Goal: Task Accomplishment & Management: Use online tool/utility

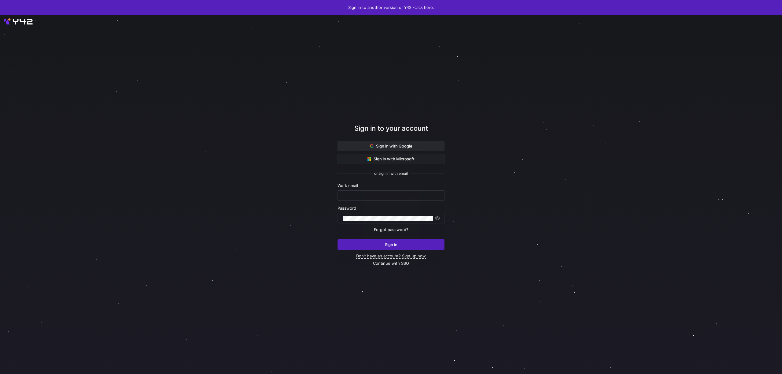
click at [387, 147] on span "Sign in with Google" at bounding box center [391, 145] width 42 height 5
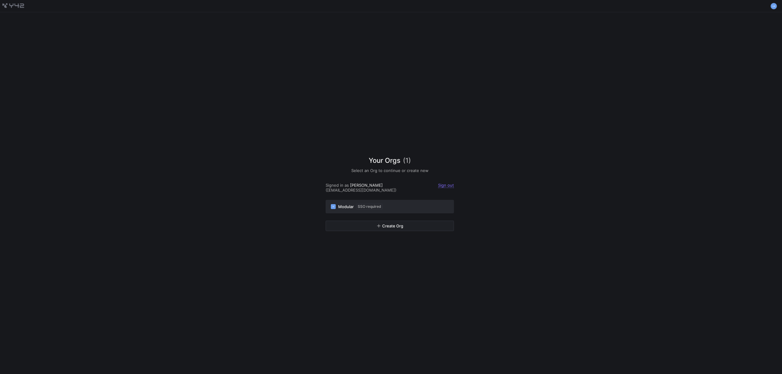
click at [425, 205] on div "M Modular SSO required" at bounding box center [390, 207] width 118 height 6
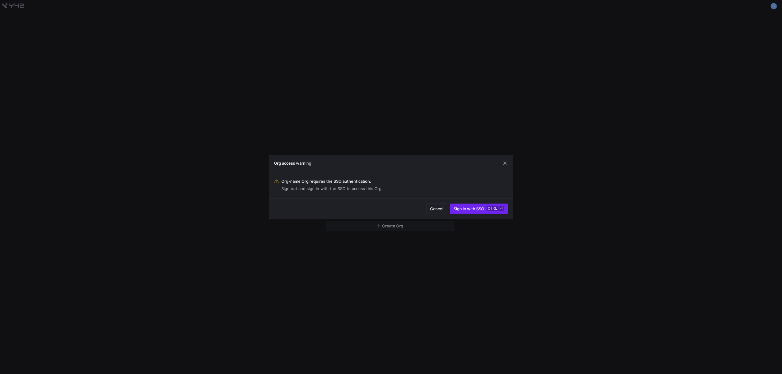
click at [468, 210] on span "Sign in with SSO ctrl ⏎" at bounding box center [479, 208] width 50 height 5
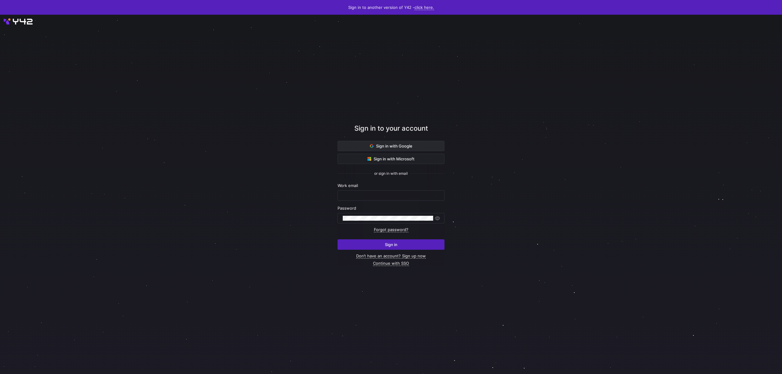
click at [377, 149] on span at bounding box center [391, 146] width 106 height 10
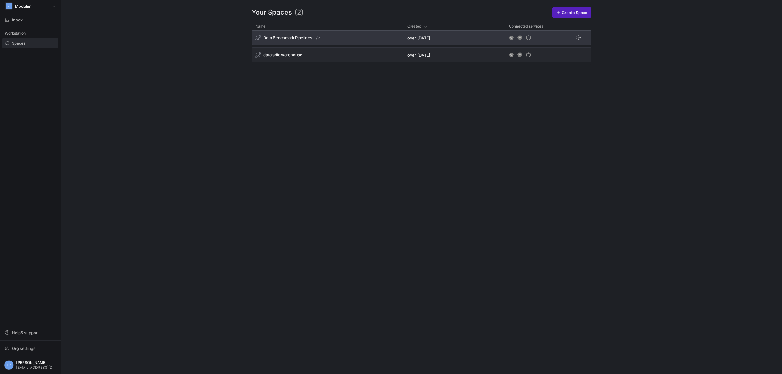
drag, startPoint x: 297, startPoint y: 39, endPoint x: 289, endPoint y: 33, distance: 9.5
click at [297, 38] on span "Data Benchmark Pipelines" at bounding box center [287, 37] width 49 height 5
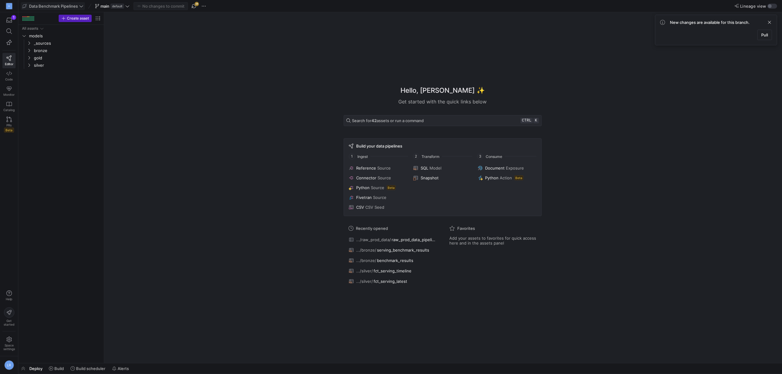
click at [63, 5] on span "Data Benchmark Pipelines" at bounding box center [53, 6] width 49 height 5
click at [55, 41] on span "data sdlc warehouse" at bounding box center [47, 42] width 39 height 5
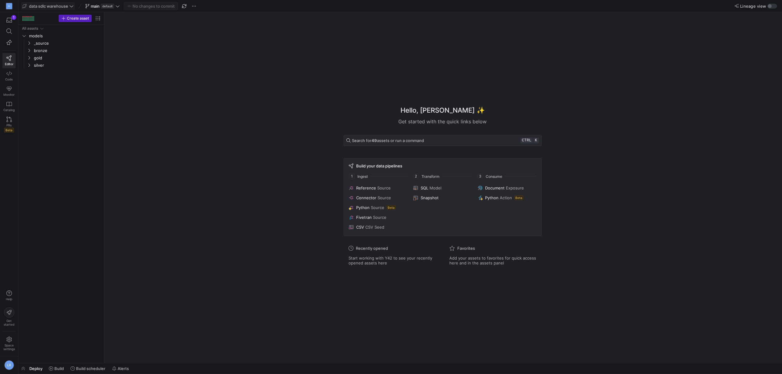
click at [57, 6] on span "data sdlc warehouse" at bounding box center [48, 6] width 39 height 5
click at [51, 32] on span "Data Benchmark Pipelines" at bounding box center [42, 32] width 49 height 5
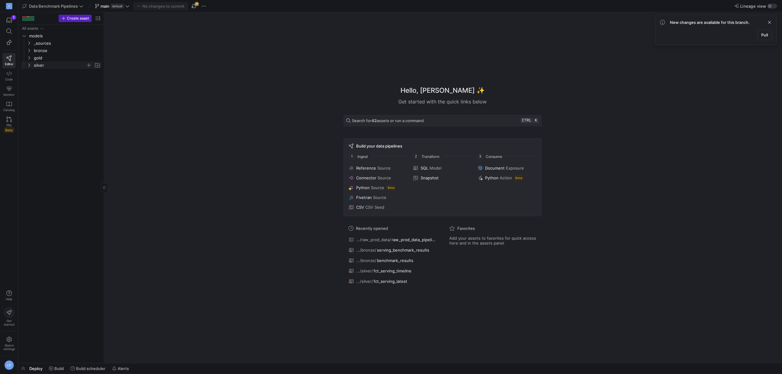
click at [40, 64] on span "silver" at bounding box center [60, 65] width 52 height 7
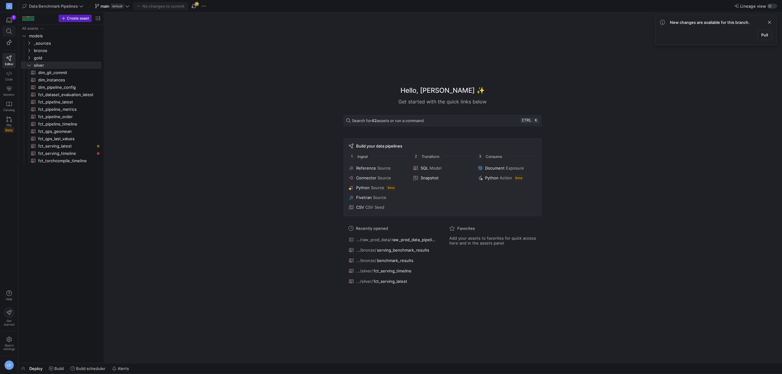
click at [10, 32] on icon at bounding box center [9, 31] width 6 height 6
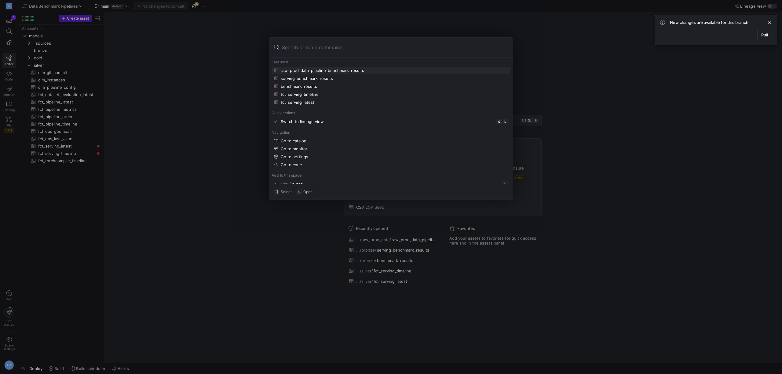
paste input "src/models/silver/serving_benchmark_best_throughput_per_slo.yml"
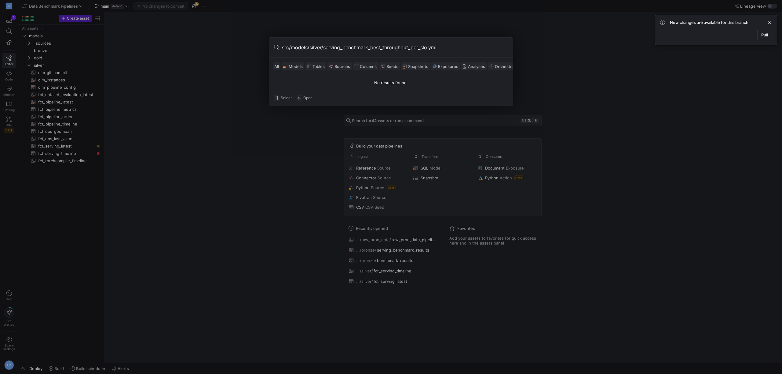
drag, startPoint x: 323, startPoint y: 48, endPoint x: 262, endPoint y: 50, distance: 61.2
click at [282, 50] on input "src/models/silver/serving_benchmark_best_throughput_per_slo.yml" at bounding box center [395, 47] width 226 height 10
type input "serving_benchmark_best_throughput_per_slo.yml"
drag, startPoint x: 141, startPoint y: 77, endPoint x: 195, endPoint y: 53, distance: 59.3
click at [141, 75] on div at bounding box center [391, 187] width 782 height 374
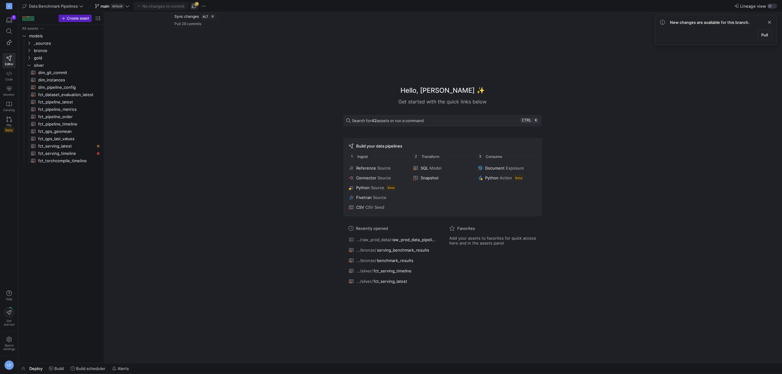
click at [197, 7] on span "button" at bounding box center [193, 5] width 7 height 7
click at [61, 185] on span "serving_benchmark_slo_annotated​​​​​​​​​​" at bounding box center [66, 182] width 56 height 7
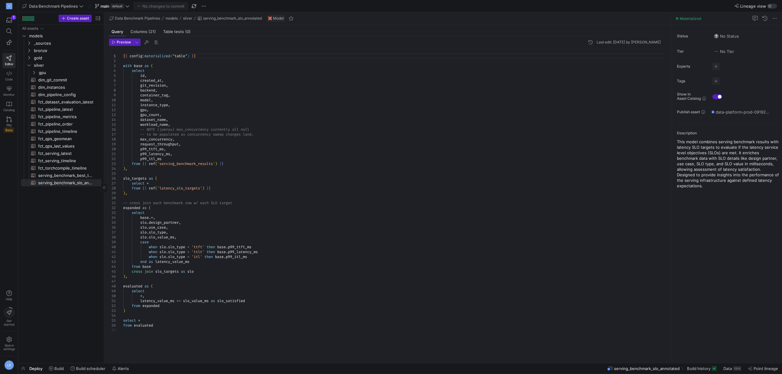
click at [50, 263] on div "All assets models bronze gold silver _sources dim_git_commit​​​​​​​​​​ dim_inst…" at bounding box center [61, 192] width 81 height 335
click at [50, 176] on span "serving_benchmark_best_throughput_per_slo​​​​​​​​​​" at bounding box center [66, 175] width 56 height 7
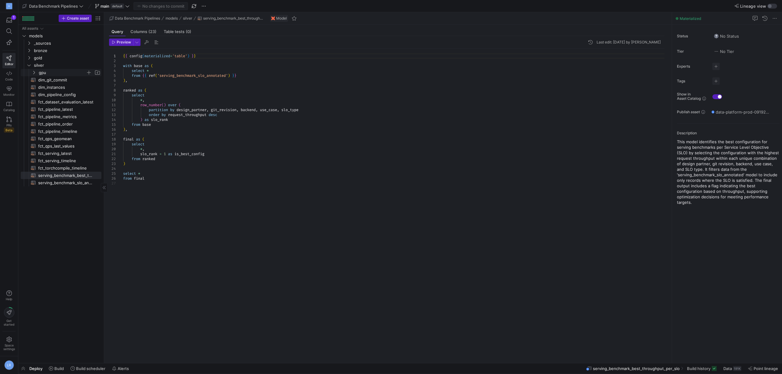
click at [45, 74] on span "gpu" at bounding box center [62, 72] width 47 height 7
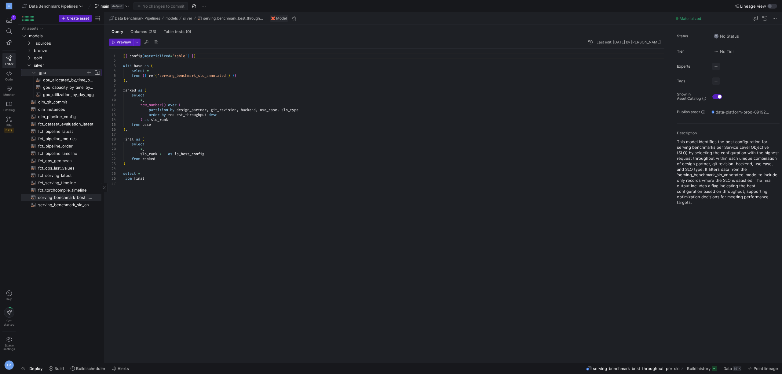
click at [45, 74] on span "gpu" at bounding box center [62, 72] width 47 height 7
click at [61, 237] on div "All assets models bronze gold silver _sources dim_git_commit​​​​​​​​​​ dim_inst…" at bounding box center [61, 192] width 81 height 335
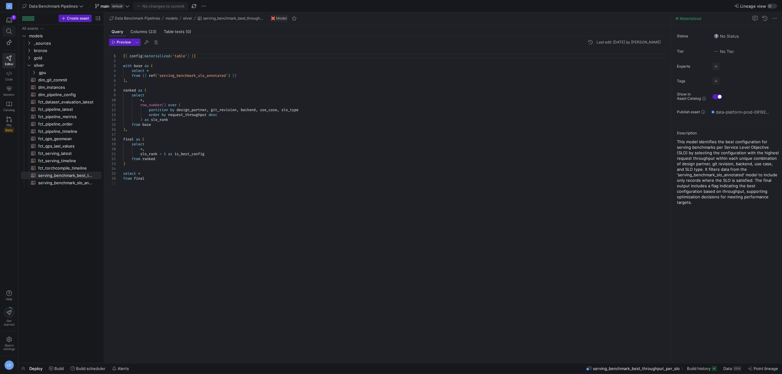
click at [5, 28] on span at bounding box center [9, 31] width 13 height 10
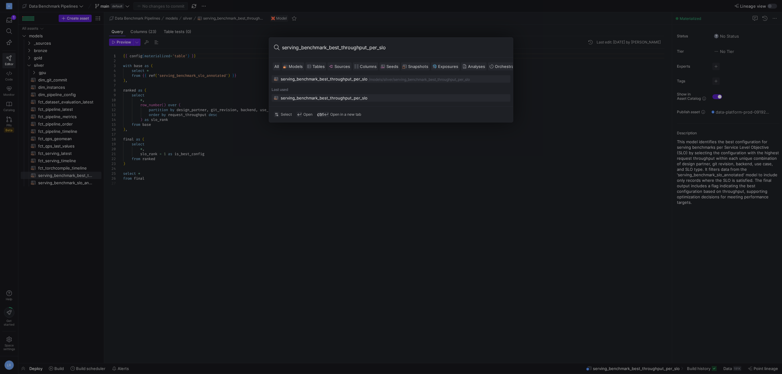
type input "serving_benchmark_best_throughput_per_slo"
click at [296, 100] on div "serving_benchmark_best_throughput_per_slo" at bounding box center [324, 97] width 87 height 5
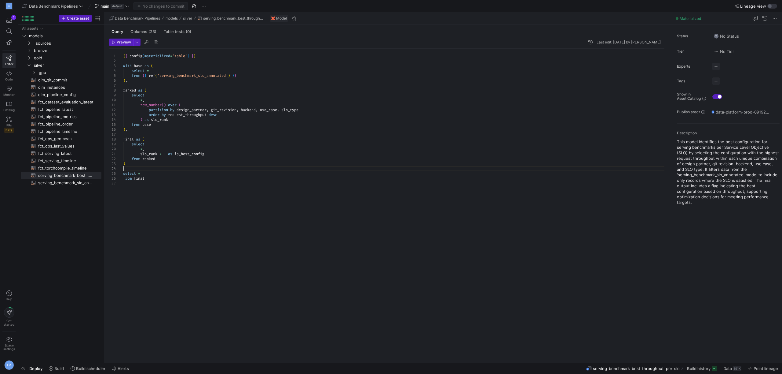
click at [162, 166] on div at bounding box center [396, 168] width 547 height 5
click at [139, 34] on span "Columns (23)" at bounding box center [144, 32] width 26 height 4
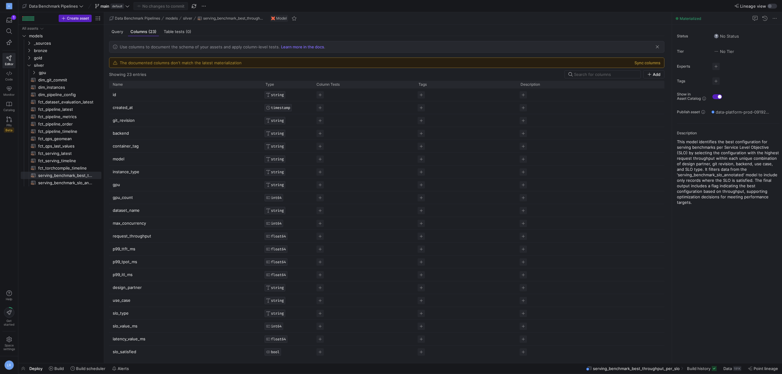
drag, startPoint x: 645, startPoint y: 63, endPoint x: 639, endPoint y: 64, distance: 6.3
click at [645, 63] on button "Sync columns" at bounding box center [648, 62] width 26 height 5
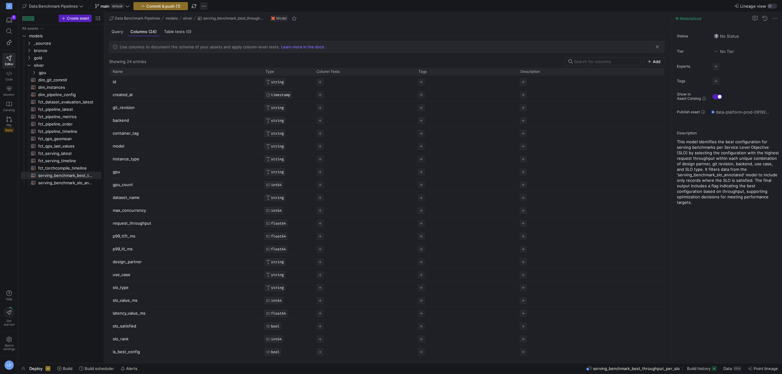
click at [207, 5] on span "button" at bounding box center [203, 5] width 7 height 7
click at [224, 63] on span "Open git terminal" at bounding box center [227, 63] width 33 height 5
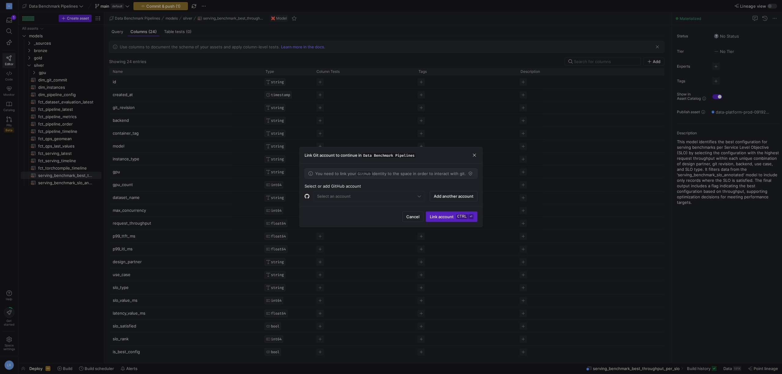
click at [396, 193] on mat-form-field "Select an account" at bounding box center [369, 196] width 112 height 10
click at [394, 198] on mat-form-field "Select an account" at bounding box center [369, 196] width 112 height 10
click at [413, 194] on mat-form-field "Select an account" at bounding box center [369, 196] width 112 height 10
click at [421, 196] on mat-form-field "Select an account" at bounding box center [369, 196] width 112 height 10
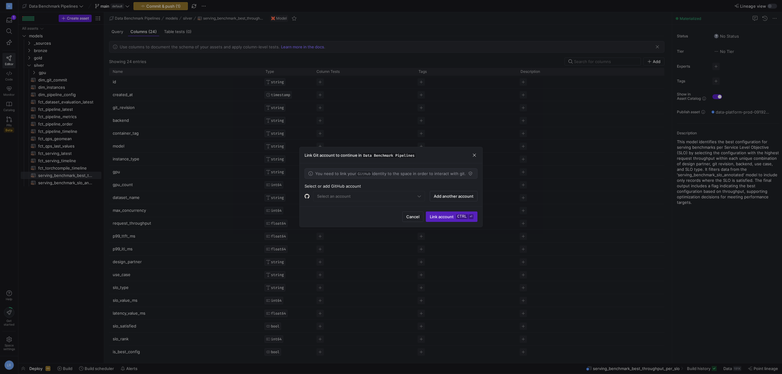
drag, startPoint x: 329, startPoint y: 204, endPoint x: 322, endPoint y: 202, distance: 8.1
click at [326, 201] on div "You need to link your GitHub identity to the space in order to interact with gi…" at bounding box center [391, 184] width 183 height 43
drag, startPoint x: 316, startPoint y: 198, endPoint x: 312, endPoint y: 197, distance: 3.7
click at [316, 198] on mat-form-field "Select an account" at bounding box center [369, 196] width 112 height 10
click at [312, 197] on div "Select an account" at bounding box center [365, 196] width 120 height 10
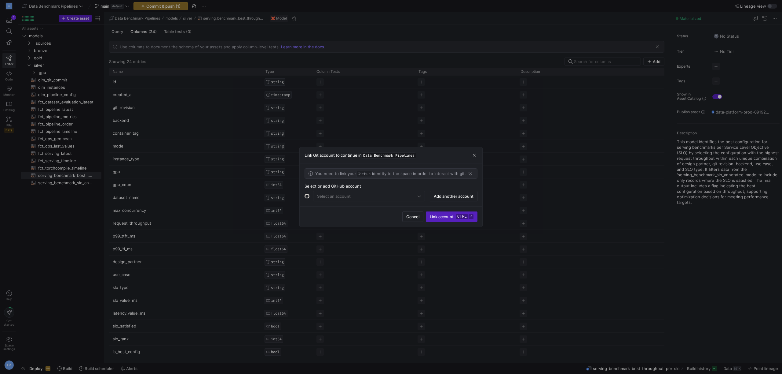
drag, startPoint x: 304, startPoint y: 197, endPoint x: 358, endPoint y: 217, distance: 57.7
click at [304, 197] on div "You need to link your GitHub identity to the space in order to interact with gi…" at bounding box center [391, 184] width 183 height 43
click at [412, 215] on span "Cancel" at bounding box center [413, 216] width 13 height 5
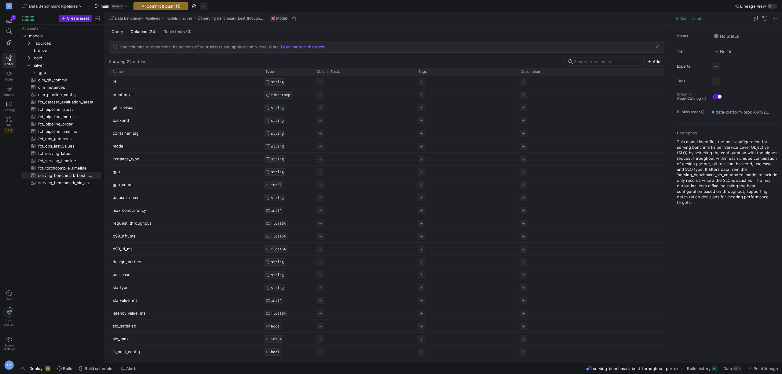
click at [206, 8] on span "button" at bounding box center [203, 5] width 7 height 7
click at [221, 23] on span "Create new branch" at bounding box center [229, 24] width 37 height 5
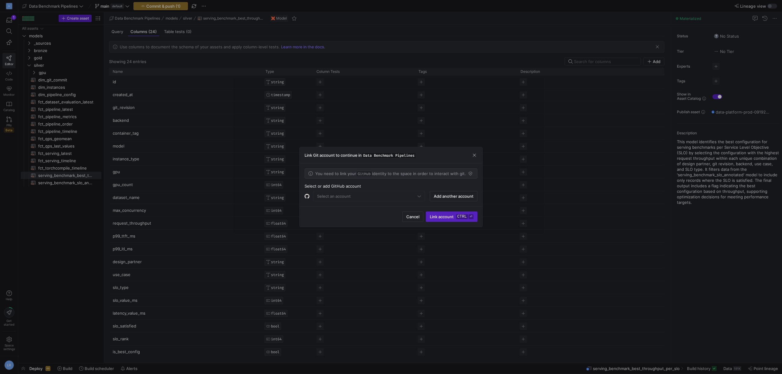
click at [369, 192] on mat-form-field "Select an account" at bounding box center [369, 196] width 112 height 10
click at [445, 195] on span "Add another account" at bounding box center [454, 195] width 40 height 5
click at [459, 218] on kbd "ctrl" at bounding box center [462, 216] width 12 height 5
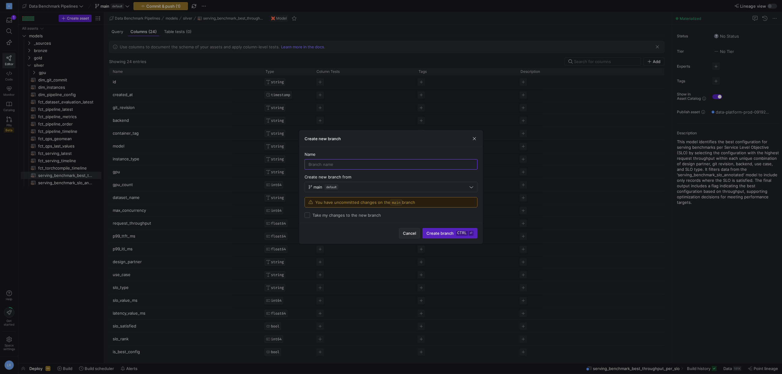
click at [409, 234] on button "Cancel" at bounding box center [409, 233] width 21 height 10
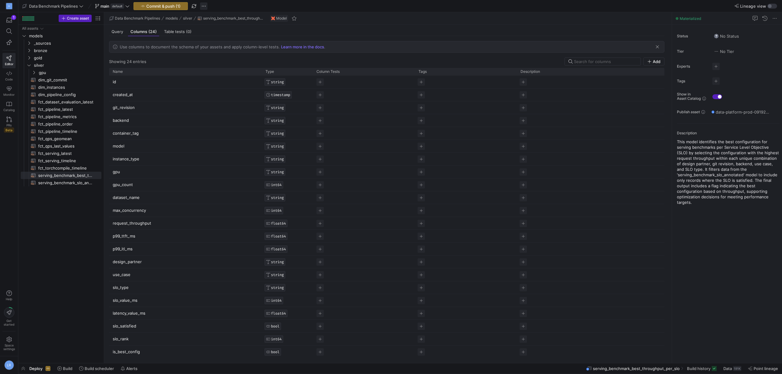
click at [204, 6] on span "button" at bounding box center [203, 5] width 7 height 7
click at [212, 43] on span "Stash all changes" at bounding box center [227, 44] width 33 height 5
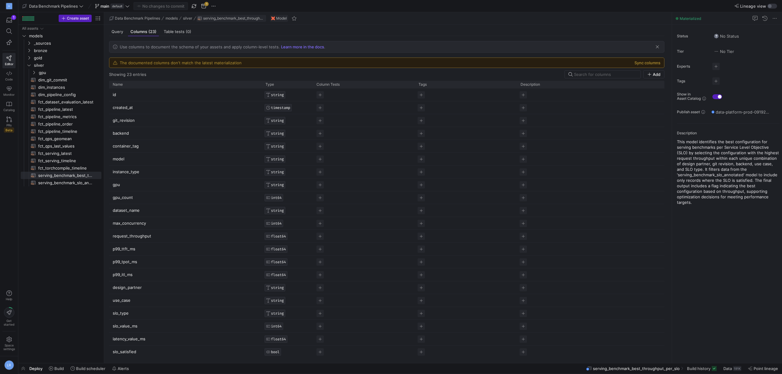
click at [230, 16] on span "button" at bounding box center [232, 18] width 70 height 7
click at [215, 5] on span "button" at bounding box center [213, 5] width 7 height 7
click at [244, 24] on span "Create new branch" at bounding box center [238, 24] width 37 height 5
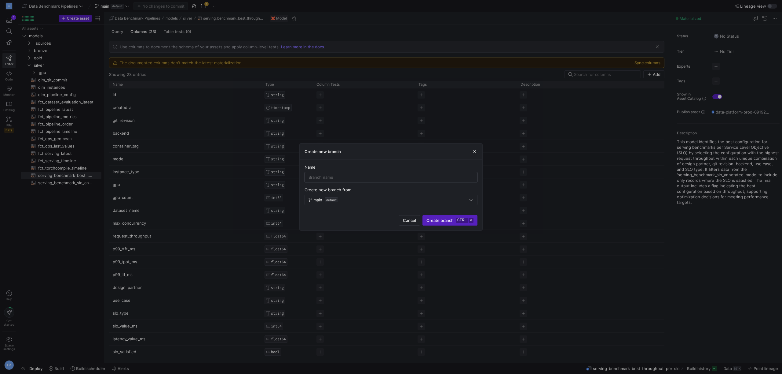
click at [325, 176] on input at bounding box center [391, 177] width 165 height 5
click at [329, 177] on input "riggs/" at bounding box center [391, 177] width 165 height 5
type input "[PERSON_NAME]-add-p90-and-p95-metrics"
click at [444, 225] on button "Create branch ctrl ⏎" at bounding box center [450, 220] width 55 height 10
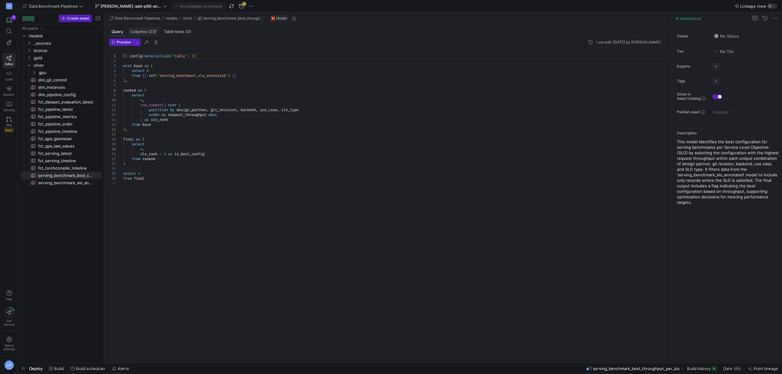
click at [153, 32] on span "(23)" at bounding box center [153, 32] width 8 height 4
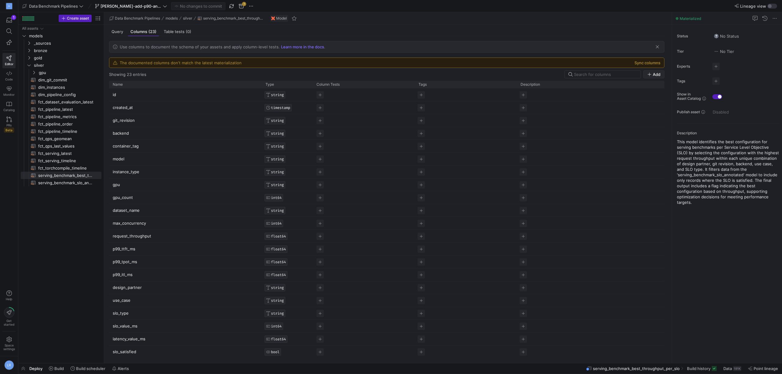
click at [661, 73] on span "Add" at bounding box center [657, 74] width 8 height 5
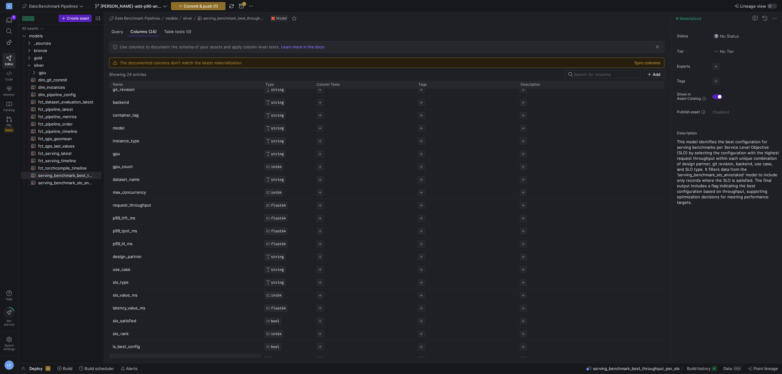
scroll to position [39, 0]
type input "c"
drag, startPoint x: 131, startPoint y: 220, endPoint x: 110, endPoint y: 219, distance: 20.2
click at [110, 219] on div "p99_ttft_ms" at bounding box center [185, 219] width 153 height 13
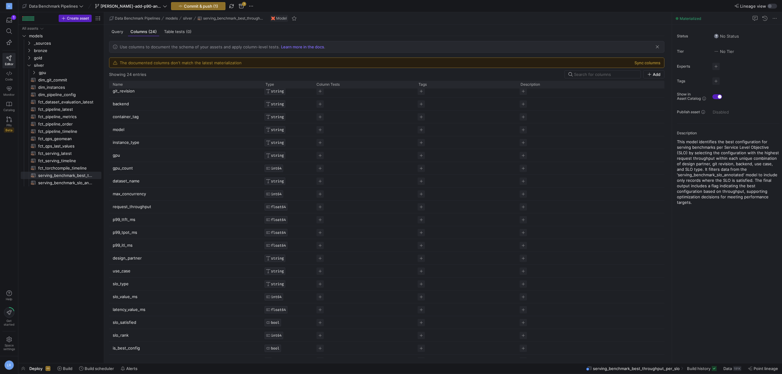
click at [114, 219] on p "p99_ttft_ms" at bounding box center [185, 219] width 145 height 12
click at [116, 219] on input "p99_ttft_ms" at bounding box center [182, 219] width 139 height 12
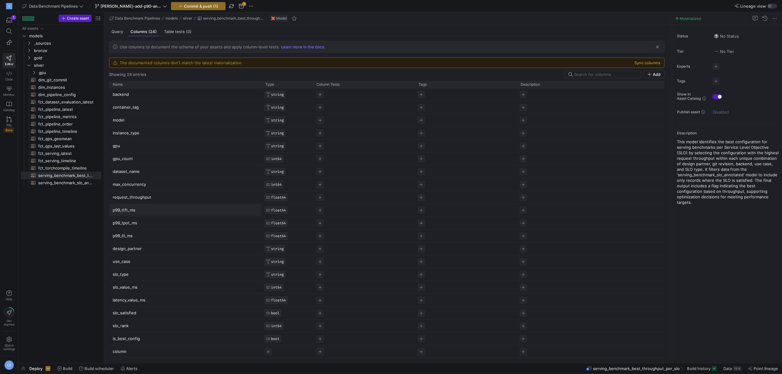
click at [143, 350] on p "column" at bounding box center [185, 351] width 145 height 12
click at [124, 351] on input "column" at bounding box center [182, 351] width 139 height 12
click at [120, 350] on input "p99_ttft_ms" at bounding box center [182, 351] width 139 height 12
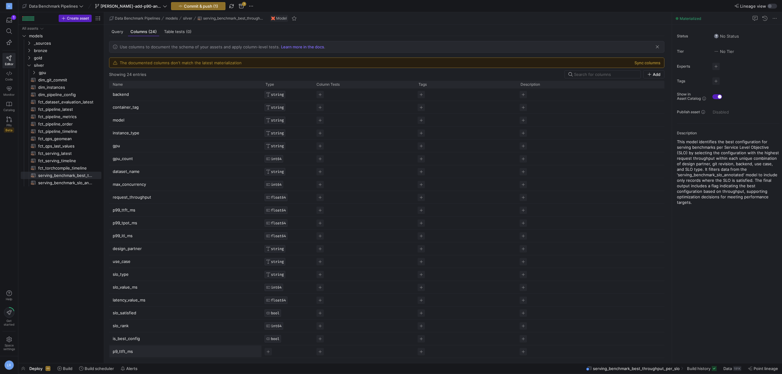
type input "p90_ttft_ms"
click at [130, 350] on p "column" at bounding box center [185, 351] width 145 height 12
click at [122, 351] on input "column" at bounding box center [182, 351] width 139 height 12
type input "p90_ttft"
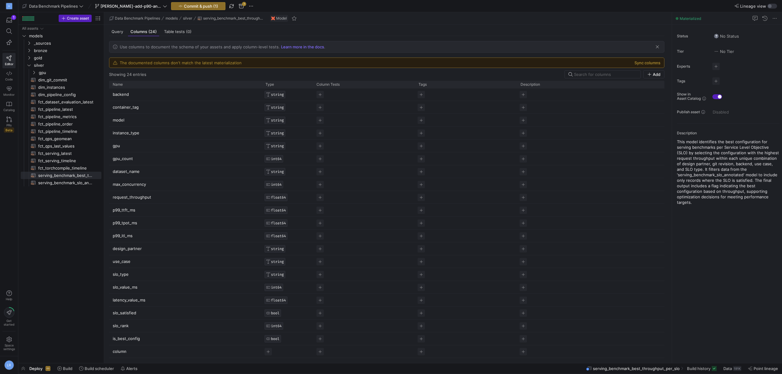
click at [138, 351] on p "column" at bounding box center [185, 351] width 145 height 12
click at [136, 352] on input "column" at bounding box center [182, 351] width 139 height 12
click at [126, 353] on p "column" at bounding box center [185, 351] width 145 height 12
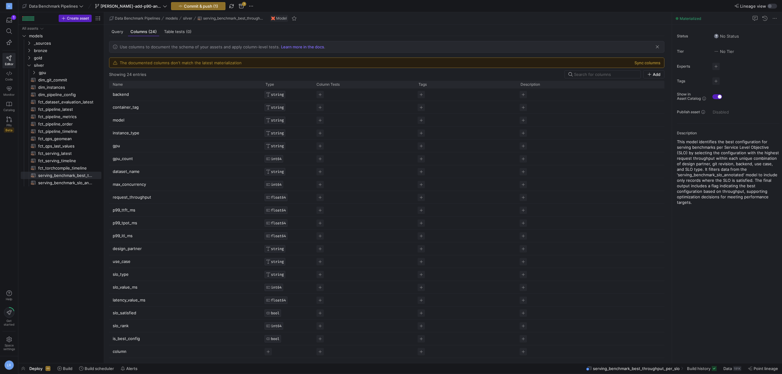
drag, startPoint x: 135, startPoint y: 208, endPoint x: 115, endPoint y: 209, distance: 19.9
click at [115, 209] on p "p99_ttft_ms" at bounding box center [185, 210] width 145 height 12
click at [116, 209] on input "p99_ttft_ms" at bounding box center [182, 210] width 139 height 12
click at [118, 350] on p "column" at bounding box center [185, 351] width 145 height 12
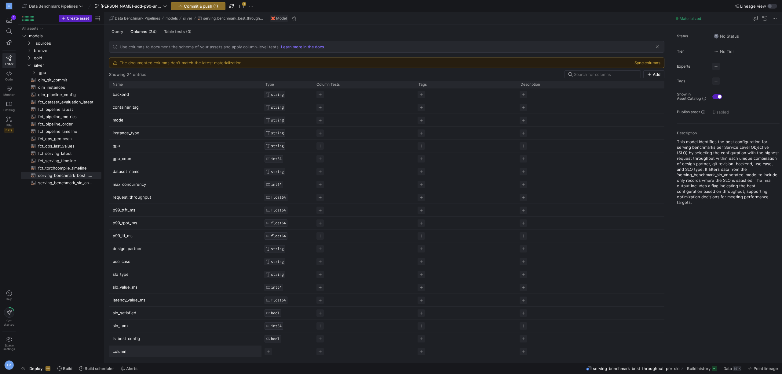
click at [117, 350] on input "column" at bounding box center [182, 351] width 139 height 12
click at [119, 352] on input "p99_ttft_ms" at bounding box center [182, 351] width 139 height 12
type input "p90_ttft_ms"
click at [70, 293] on div "All assets models bronze gold silver _sources dim_git_commit​​​​​​​​​​ dim_inst…" at bounding box center [61, 192] width 81 height 335
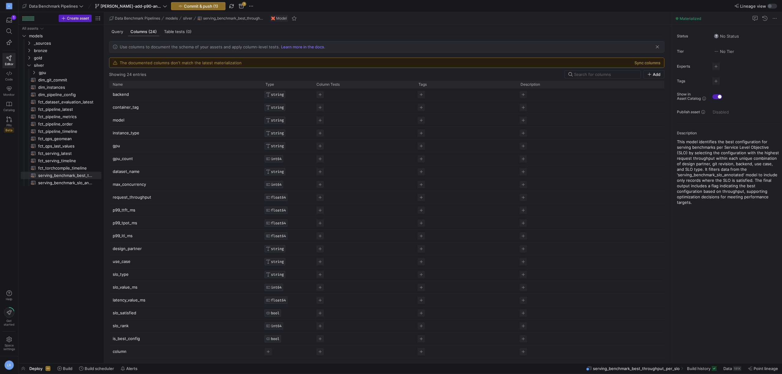
click at [123, 352] on p "column" at bounding box center [185, 351] width 145 height 12
click at [124, 349] on input "column" at bounding box center [182, 351] width 139 height 12
type input "p90_ttft_"
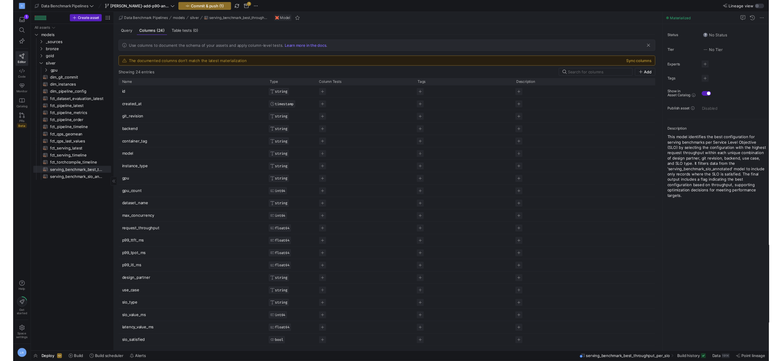
scroll to position [39, 0]
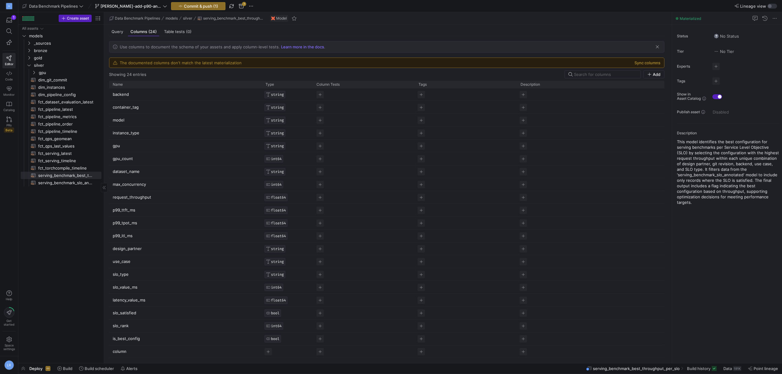
click at [22, 262] on div "All assets models bronze gold silver _sources dim_git_commit​​​​​​​​​​ dim_inst…" at bounding box center [61, 192] width 81 height 335
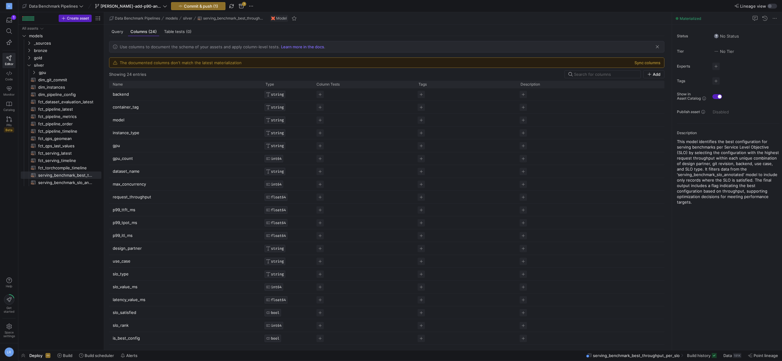
click at [134, 225] on p "p99_tpot_ms" at bounding box center [185, 223] width 145 height 12
click at [9, 31] on icon at bounding box center [9, 31] width 6 height 6
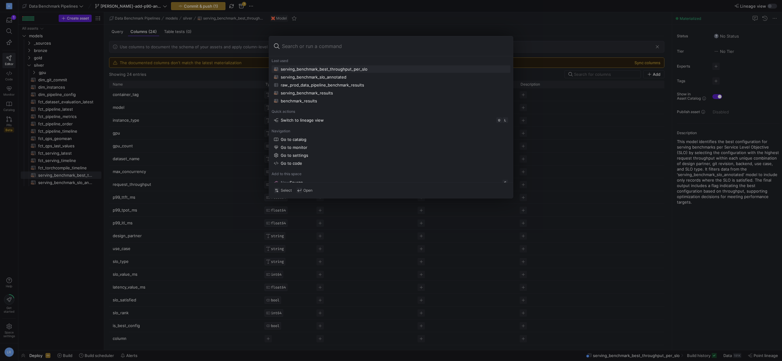
click at [190, 196] on div at bounding box center [391, 180] width 782 height 361
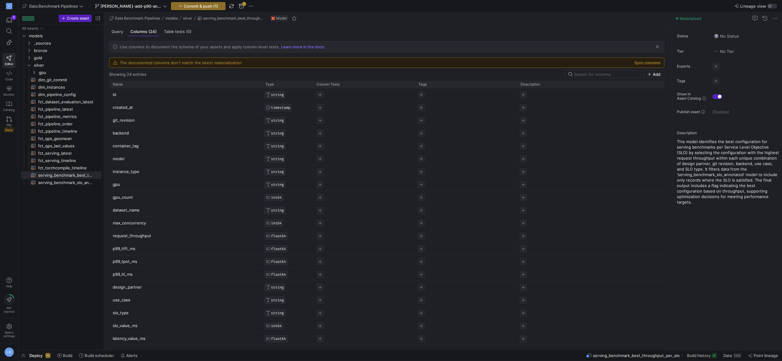
scroll to position [0, 0]
click at [63, 278] on div "All assets models bronze gold silver _sources dim_git_commit​​​​​​​​​​ dim_inst…" at bounding box center [61, 186] width 81 height 323
click at [47, 304] on div "All assets models bronze gold silver _sources dim_git_commit​​​​​​​​​​ dim_inst…" at bounding box center [61, 186] width 81 height 323
click at [157, 220] on p "p99_itl_ms" at bounding box center [185, 223] width 145 height 12
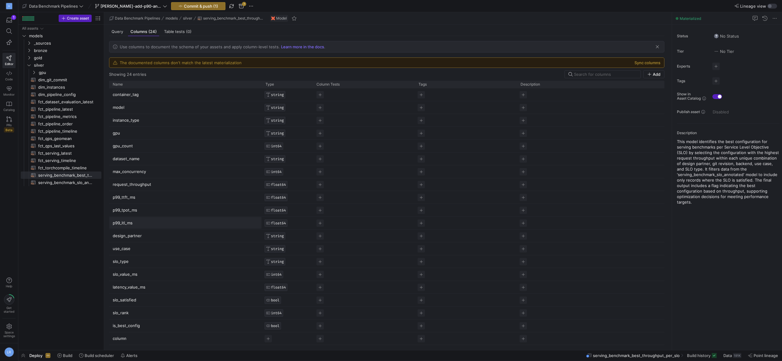
scroll to position [0, 0]
click at [152, 290] on p "latency_value_ms" at bounding box center [185, 287] width 145 height 12
click at [150, 289] on input "latency_value_ms" at bounding box center [182, 287] width 139 height 12
click at [79, 286] on div "All assets models bronze gold silver _sources dim_git_commit​​​​​​​​​​ dim_inst…" at bounding box center [61, 186] width 81 height 323
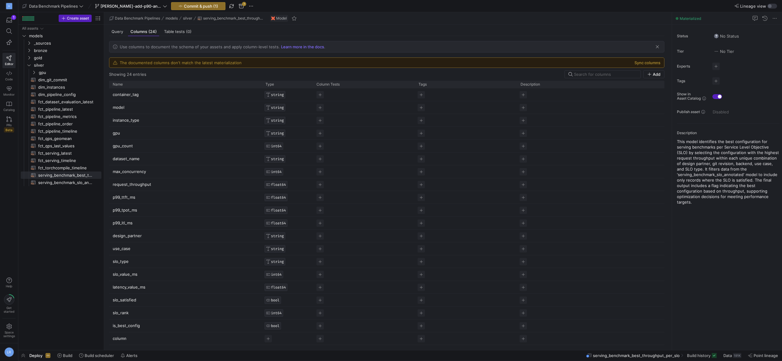
click at [135, 289] on p "latency_value_ms" at bounding box center [185, 287] width 145 height 12
click at [135, 289] on input "latency_value_ms" at bounding box center [182, 287] width 139 height 12
click at [68, 180] on span "serving_benchmark_slo_annotated​​​​​​​​​​" at bounding box center [66, 182] width 56 height 7
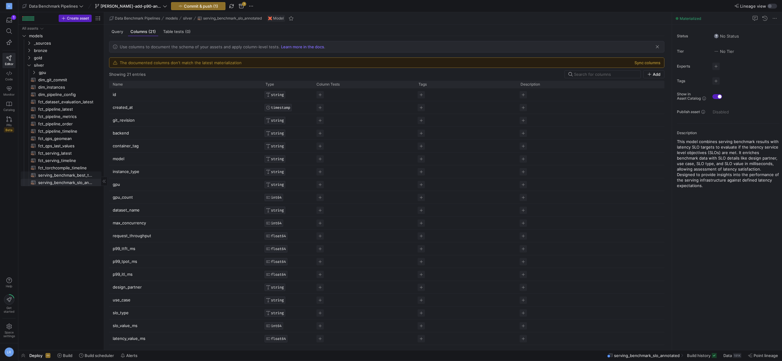
click at [65, 175] on span "serving_benchmark_best_throughput_per_slo​​​​​​​​​​" at bounding box center [66, 175] width 56 height 7
click at [62, 185] on span "serving_benchmark_slo_annotated​​​​​​​​​​" at bounding box center [66, 182] width 56 height 7
click at [130, 323] on p "latency_value_ms" at bounding box center [185, 326] width 145 height 12
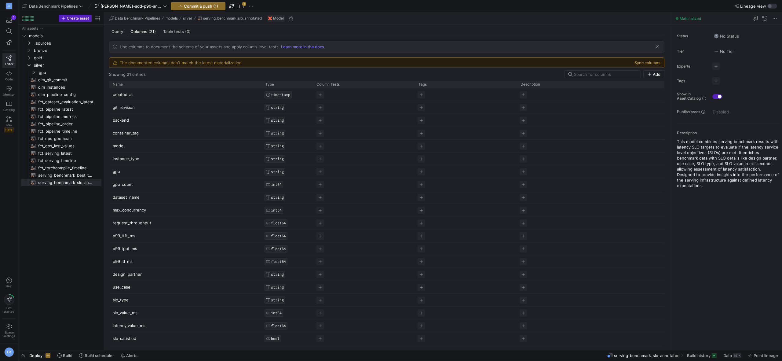
click at [157, 327] on p "latency_value_ms" at bounding box center [185, 326] width 145 height 12
click at [69, 174] on span "serving_benchmark_best_throughput_per_slo​​​​​​​​​​" at bounding box center [66, 175] width 56 height 7
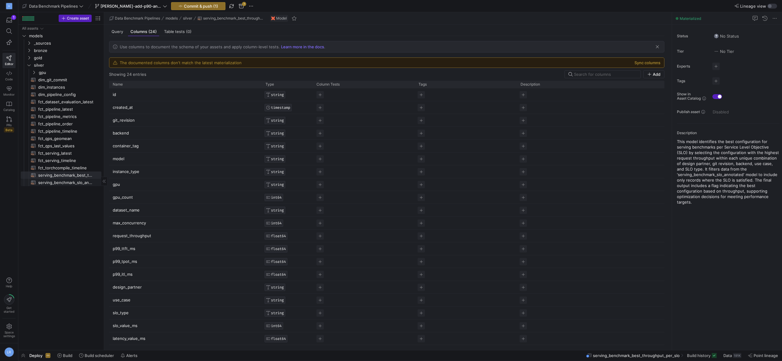
click at [68, 182] on span "serving_benchmark_slo_annotated​​​​​​​​​​" at bounding box center [66, 182] width 56 height 7
click at [66, 175] on span "serving_benchmark_best_throughput_per_slo​​​​​​​​​​" at bounding box center [66, 175] width 56 height 7
click at [132, 286] on p "latency_value_ms" at bounding box center [185, 287] width 145 height 12
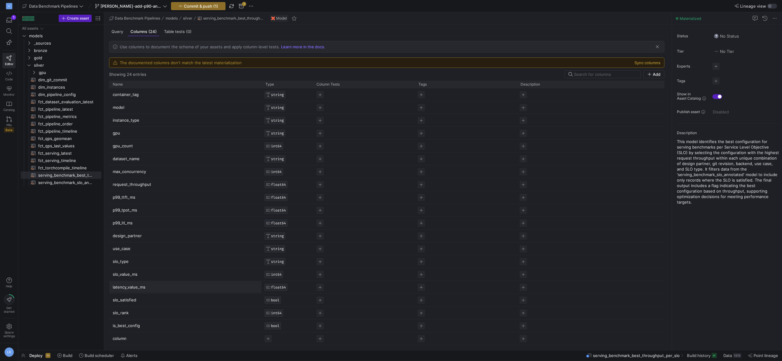
click at [122, 286] on input "latency_value_ms" at bounding box center [182, 287] width 139 height 12
type input "p99_ttlt_ms"
click at [65, 326] on div "All assets models bronze gold silver _sources dim_git_commit​​​​​​​​​​ dim_inst…" at bounding box center [61, 186] width 81 height 323
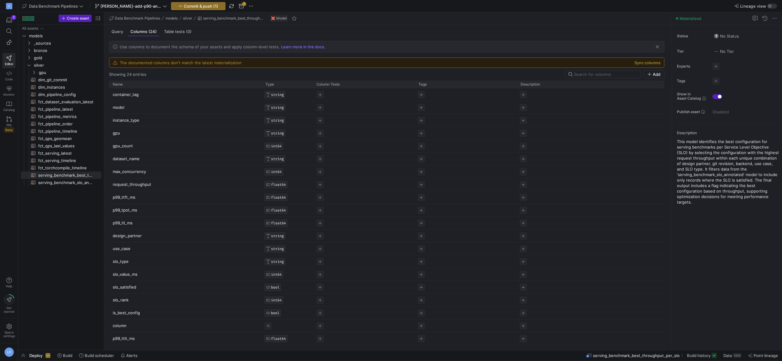
scroll to position [51, 0]
click at [661, 74] on span "Add" at bounding box center [657, 74] width 8 height 5
click at [132, 338] on p "column 1" at bounding box center [185, 339] width 145 height 12
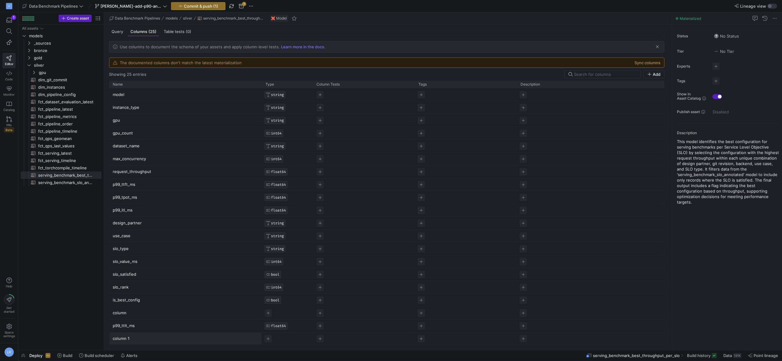
click at [120, 339] on input "column 1" at bounding box center [182, 339] width 139 height 12
drag, startPoint x: 120, startPoint y: 339, endPoint x: 123, endPoint y: 339, distance: 3.4
click at [120, 339] on input "column 1" at bounding box center [182, 339] width 139 height 12
click at [128, 312] on p "column" at bounding box center [185, 313] width 145 height 12
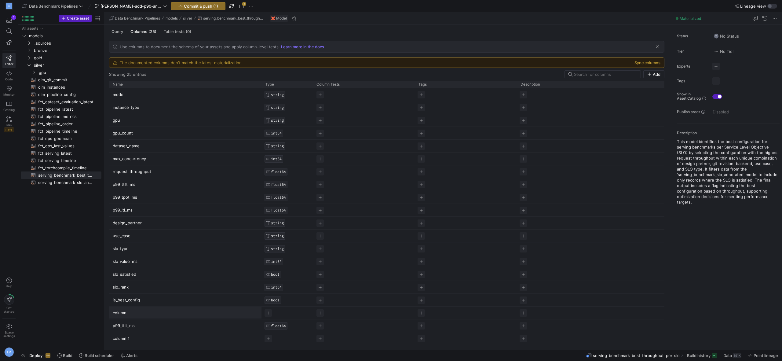
click at [121, 314] on input "column" at bounding box center [182, 313] width 139 height 12
type input "p90_ttlt_ms"
click at [264, 313] on div "Press SPACE to select this row." at bounding box center [287, 313] width 51 height 13
click at [269, 313] on span "Press SPACE to select this row." at bounding box center [268, 312] width 7 height 7
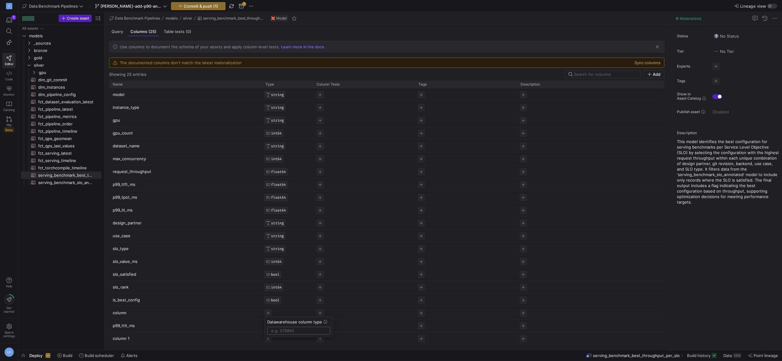
click at [289, 327] on div at bounding box center [298, 330] width 55 height 7
click at [294, 330] on input "text" at bounding box center [298, 330] width 55 height 5
type input "float"
click at [71, 326] on div at bounding box center [391, 180] width 782 height 361
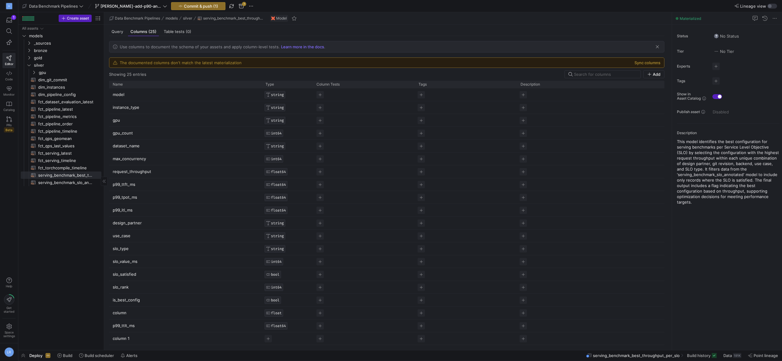
click at [76, 326] on div "All assets models bronze gold silver _sources dim_git_commit​​​​​​​​​​ dim_inst…" at bounding box center [61, 186] width 81 height 323
click at [153, 312] on p "column" at bounding box center [185, 313] width 145 height 12
click at [280, 315] on div "float" at bounding box center [274, 312] width 19 height 7
click at [284, 330] on input "float" at bounding box center [298, 330] width 55 height 5
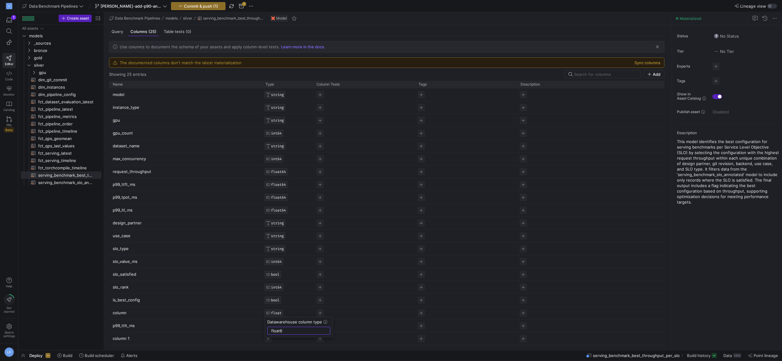
type input "float64"
click at [125, 312] on p "column" at bounding box center [185, 313] width 145 height 12
click at [122, 313] on input "column" at bounding box center [182, 313] width 139 height 12
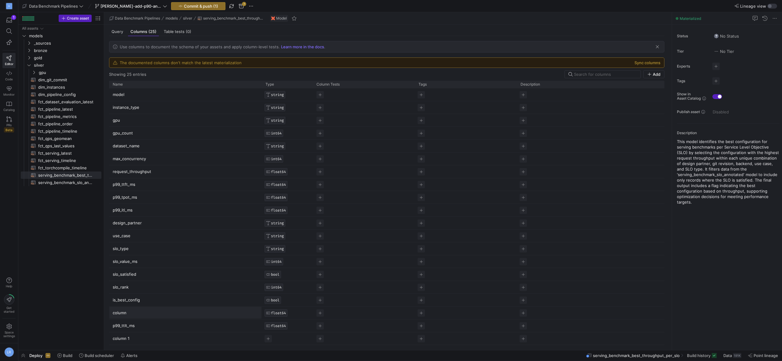
click at [122, 313] on input "column" at bounding box center [182, 313] width 139 height 12
drag, startPoint x: 122, startPoint y: 313, endPoint x: 148, endPoint y: 312, distance: 26.6
click at [122, 313] on input "column" at bounding box center [182, 313] width 139 height 12
type input "p50_ttlt_ms"
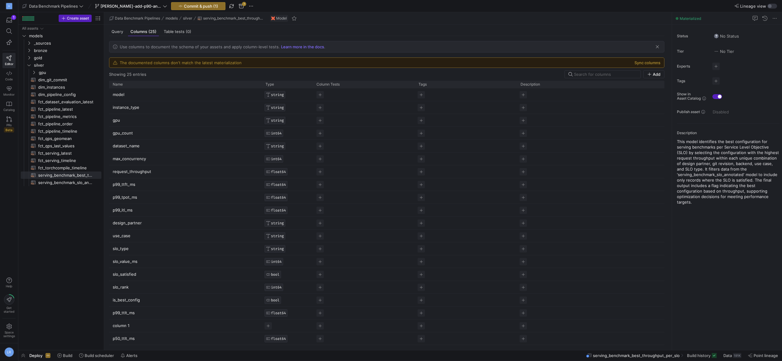
click at [125, 326] on p "column 1" at bounding box center [185, 326] width 145 height 12
click at [125, 326] on input "column 1" at bounding box center [182, 326] width 139 height 12
type input "p90_ttlt_ms"
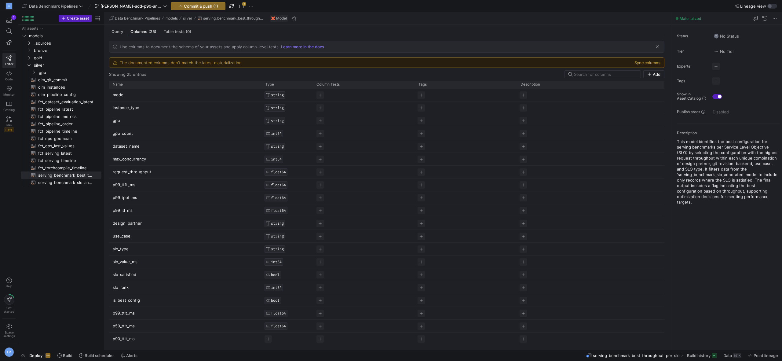
scroll to position [64, 0]
click at [260, 338] on div "p90_ttlt_ms" at bounding box center [185, 338] width 153 height 13
click at [265, 339] on span "Press SPACE to select this row." at bounding box center [268, 338] width 7 height 7
click at [304, 328] on input "text" at bounding box center [298, 328] width 55 height 5
type input "float64"
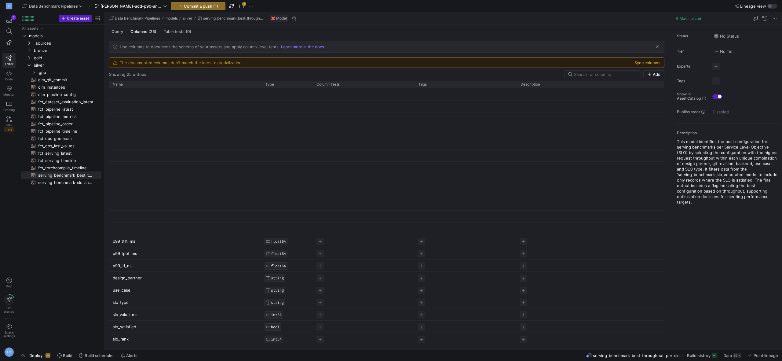
scroll to position [0, 0]
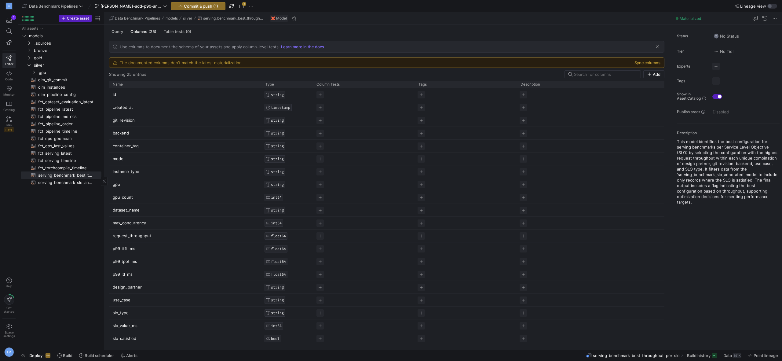
click at [29, 290] on div "All assets models bronze gold silver _sources dim_git_commit​​​​​​​​​​ dim_inst…" at bounding box center [61, 186] width 81 height 323
click at [657, 75] on span "Add" at bounding box center [654, 74] width 13 height 5
click at [118, 339] on input "column" at bounding box center [182, 339] width 139 height 12
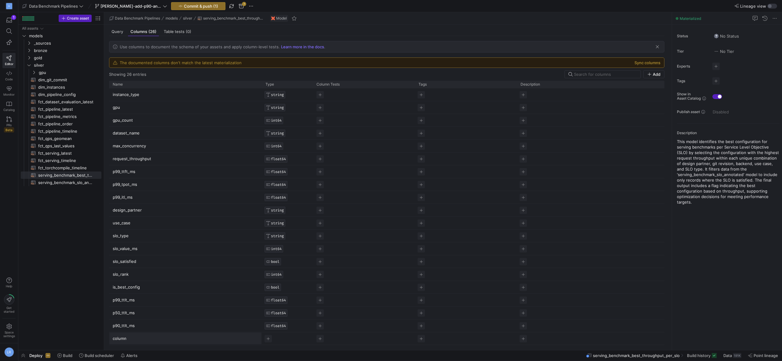
click at [118, 339] on input "column" at bounding box center [182, 339] width 139 height 12
type input "p95_ttlt_ms"
click at [267, 341] on span "Press SPACE to select this row." at bounding box center [268, 338] width 7 height 7
click at [288, 330] on input "text" at bounding box center [298, 328] width 55 height 5
type input "float64"
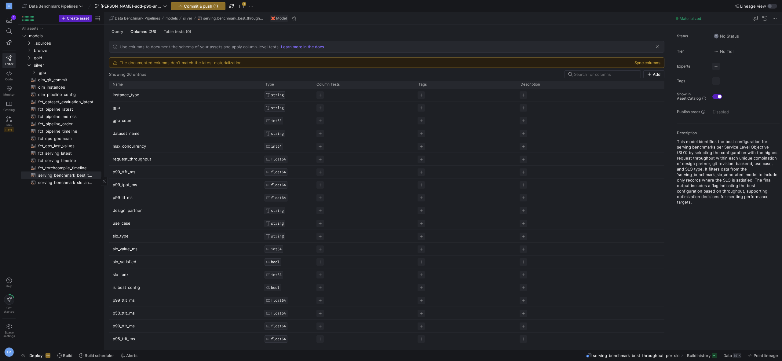
scroll to position [77, 0]
click at [77, 333] on div "All assets models bronze gold silver _sources dim_git_commit​​​​​​​​​​ dim_inst…" at bounding box center [61, 186] width 81 height 323
click at [661, 74] on span "Add" at bounding box center [657, 74] width 8 height 5
drag, startPoint x: 130, startPoint y: 337, endPoint x: 105, endPoint y: 336, distance: 25.4
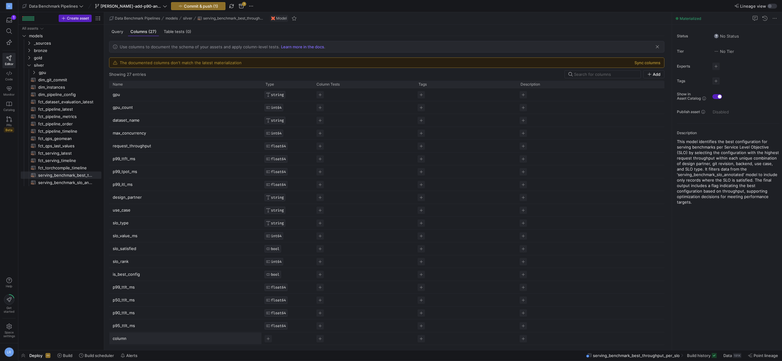
click at [113, 336] on input "column" at bounding box center [182, 339] width 139 height 12
type input "p50_ttft_ms"
click at [267, 341] on span "Press SPACE to select this row." at bounding box center [268, 338] width 7 height 7
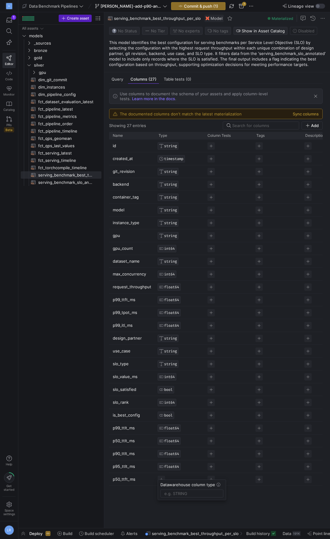
scroll to position [0, 0]
click at [176, 373] on input "text" at bounding box center [191, 497] width 55 height 5
type input "float64"
click at [318, 125] on span "Add" at bounding box center [315, 125] width 8 height 5
type input "c"
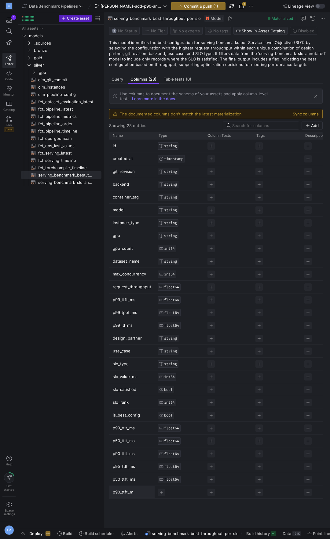
type input "p90_ttft_ms"
click at [160, 373] on span "Press SPACE to select this row." at bounding box center [161, 492] width 7 height 7
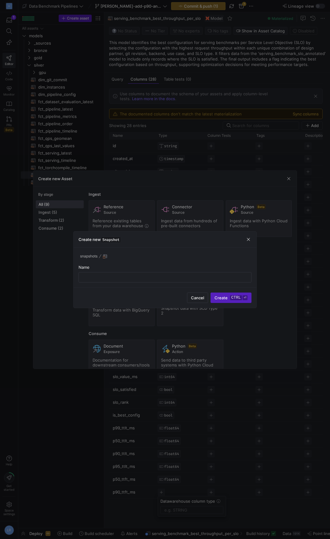
click at [80, 373] on div at bounding box center [165, 269] width 330 height 539
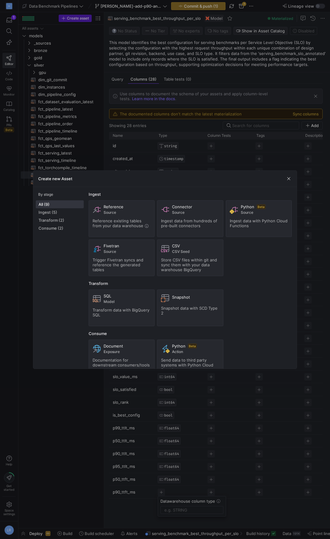
click at [84, 373] on div at bounding box center [165, 269] width 330 height 539
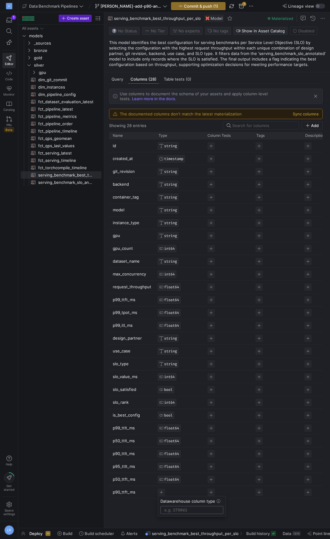
click at [175, 373] on input "text" at bounding box center [191, 510] width 55 height 5
type input "float64"
click at [156, 373] on div "id STRING created_at TIMESTAMP git_revision STRING backend STRING container_tag…" at bounding box center [216, 332] width 214 height 384
drag, startPoint x: 121, startPoint y: 453, endPoint x: 117, endPoint y: 458, distance: 6.9
click at [132, 373] on div "id STRING created_at TIMESTAMP git_revision STRING backend STRING container_tag…" at bounding box center [236, 319] width 254 height 359
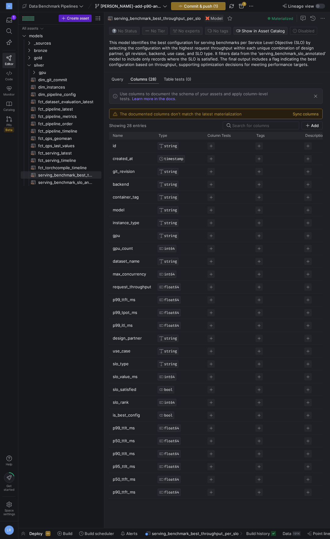
drag, startPoint x: 123, startPoint y: 442, endPoint x: 130, endPoint y: 413, distance: 30.2
click at [130, 373] on div "id STRING created_at TIMESTAMP git_revision STRING backend STRING container_tag…" at bounding box center [236, 319] width 254 height 359
drag, startPoint x: 124, startPoint y: 425, endPoint x: 145, endPoint y: 383, distance: 47.3
click at [139, 373] on div "id STRING created_at TIMESTAMP git_revision STRING backend STRING container_tag…" at bounding box center [236, 319] width 254 height 359
click at [317, 128] on span "button" at bounding box center [312, 125] width 20 height 7
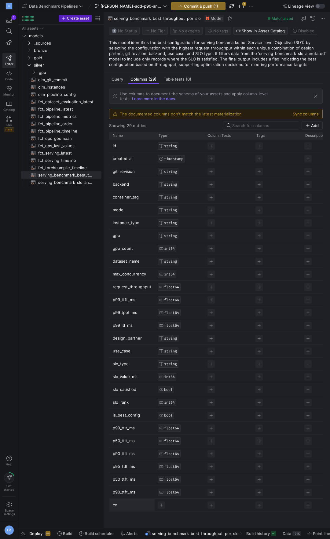
type input "c"
type input "p95_ttft_ms"
click at [160, 373] on span "Press SPACE to select this row." at bounding box center [161, 505] width 7 height 7
click at [177, 373] on input "text" at bounding box center [191, 523] width 55 height 5
type input "float64"
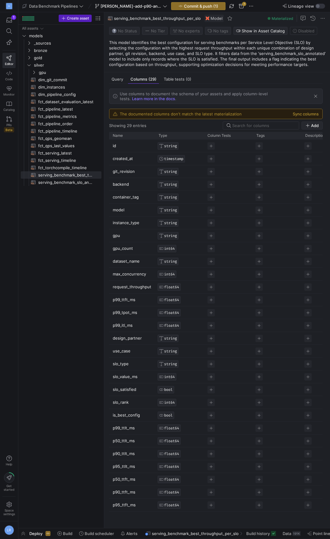
click at [310, 126] on icon "button" at bounding box center [308, 125] width 4 height 4
drag, startPoint x: 134, startPoint y: 517, endPoint x: 93, endPoint y: 512, distance: 40.9
click at [113, 373] on input "column" at bounding box center [129, 518] width 32 height 12
type input "p50_tpot_ms"
click at [163, 373] on span "Press SPACE to select this row." at bounding box center [161, 518] width 7 height 7
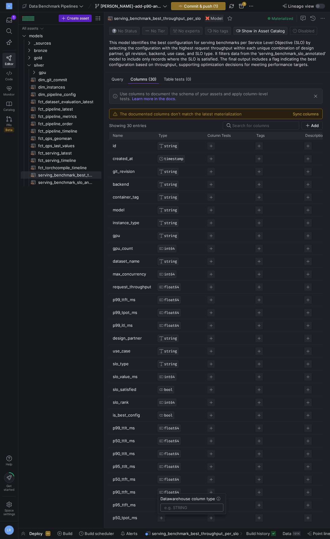
click at [171, 373] on input "text" at bounding box center [191, 508] width 55 height 5
type input "float64"
click at [316, 126] on span "Add" at bounding box center [315, 125] width 8 height 5
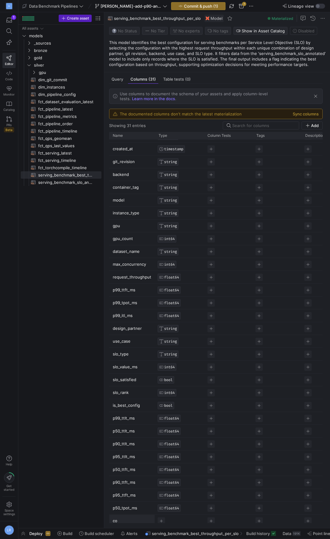
type input "c"
type input "p90_tpot_ms"
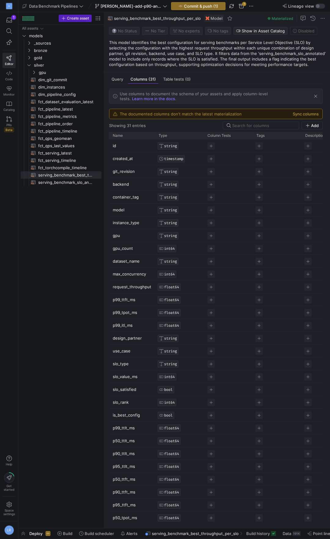
scroll to position [14, 0]
click at [161, 373] on div at bounding box center [236, 521] width 254 height 5
click at [161, 373] on span "Press SPACE to select this row." at bounding box center [161, 517] width 7 height 7
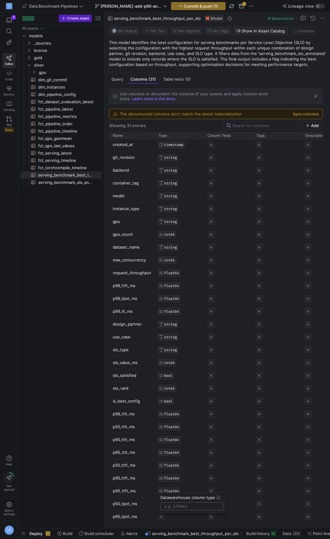
click at [178, 373] on input "text" at bounding box center [191, 506] width 55 height 5
type input "float64"
click at [318, 129] on span "button" at bounding box center [312, 125] width 20 height 7
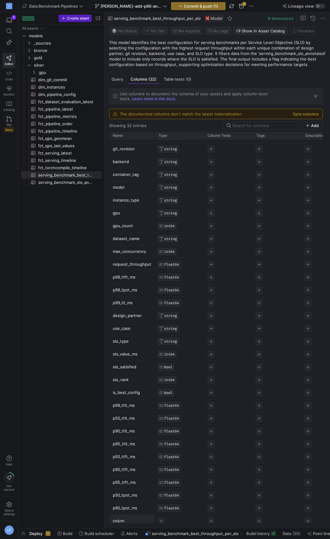
scroll to position [23, 0]
type input "c"
type input "p95_tpot_ms"
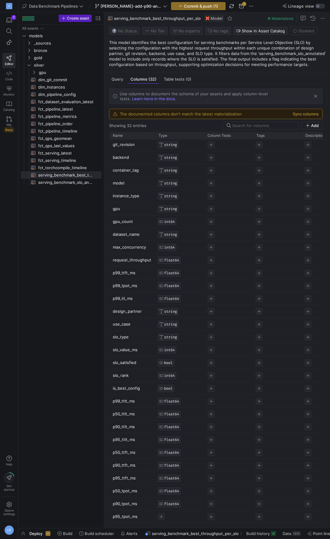
scroll to position [27, 0]
click at [159, 373] on span "Press SPACE to select this row." at bounding box center [161, 517] width 7 height 7
click at [176, 373] on input "text" at bounding box center [191, 506] width 55 height 5
type input "float64"
click at [319, 127] on span "Add" at bounding box center [315, 125] width 8 height 5
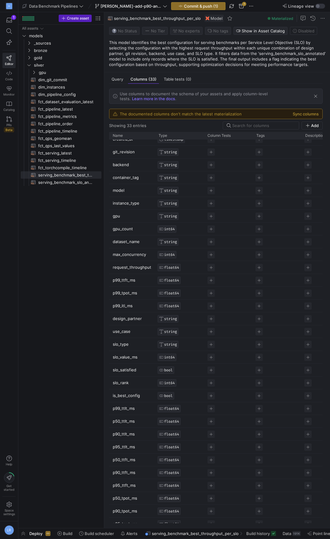
scroll to position [40, 0]
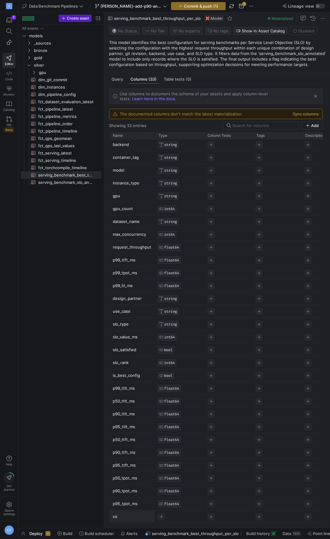
type input "c"
type input "p50_itl_ms"
click at [315, 123] on span "Add" at bounding box center [312, 125] width 13 height 5
type input "c"
type input "p90_itl_ms"
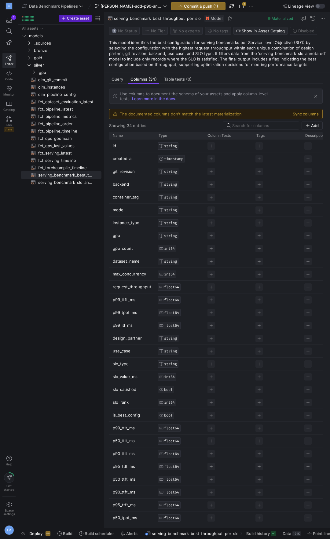
click at [319, 125] on span "Add" at bounding box center [315, 125] width 8 height 5
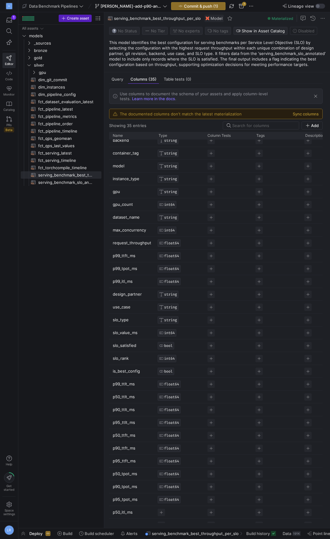
scroll to position [65, 0]
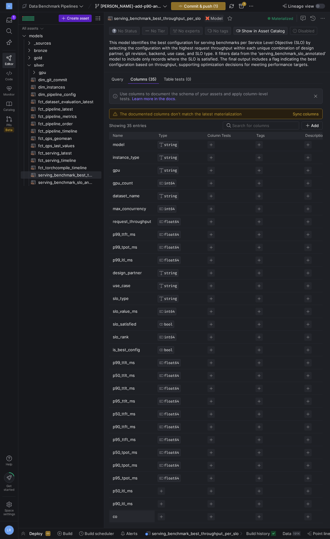
type input "c"
type input "p95_itl_ms"
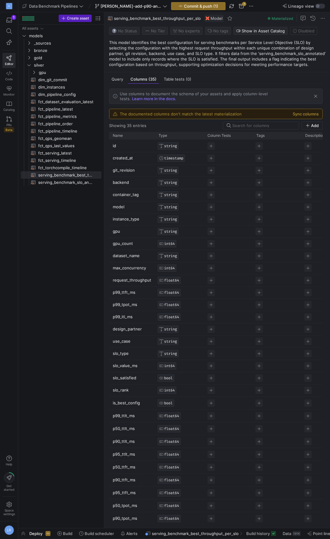
scroll to position [44, 0]
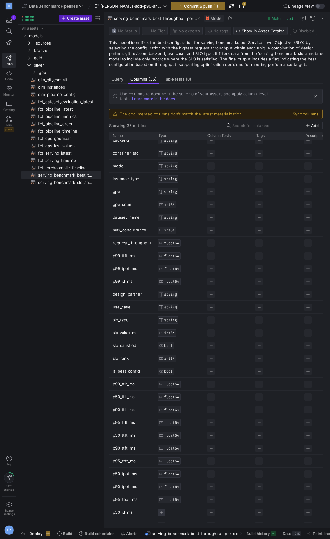
click at [160, 514] on span "Press SPACE to select this row." at bounding box center [161, 512] width 7 height 7
click at [175, 530] on input "text" at bounding box center [191, 530] width 55 height 5
click at [175, 531] on input "float664" at bounding box center [191, 530] width 55 height 5
type input "float64"
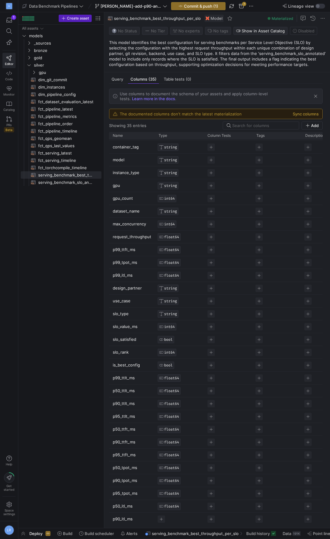
scroll to position [65, 0]
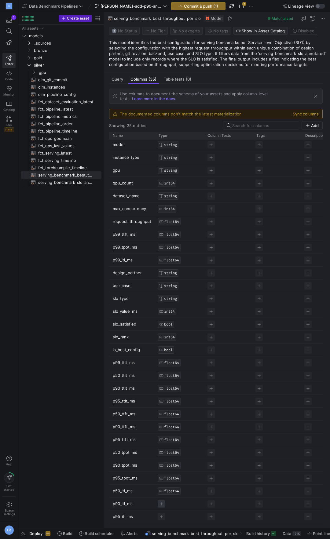
click at [161, 504] on span "Press SPACE to select this row." at bounding box center [161, 504] width 7 height 7
click at [168, 521] on input "text" at bounding box center [191, 522] width 55 height 5
paste input "float64"
type input "float64"
drag, startPoint x: 161, startPoint y: 519, endPoint x: 175, endPoint y: 518, distance: 13.8
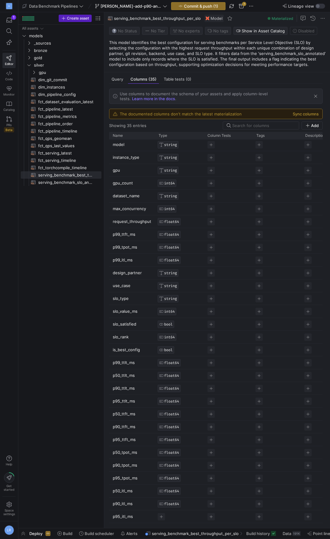
click at [161, 518] on div "Name Type Column Tests id" at bounding box center [216, 328] width 214 height 392
click at [161, 513] on div "Press SPACE to select this row." at bounding box center [179, 517] width 49 height 13
drag, startPoint x: 160, startPoint y: 518, endPoint x: 188, endPoint y: 517, distance: 27.2
click at [160, 517] on span "Press SPACE to select this row." at bounding box center [161, 517] width 7 height 7
click at [193, 508] on input "text" at bounding box center [191, 506] width 55 height 5
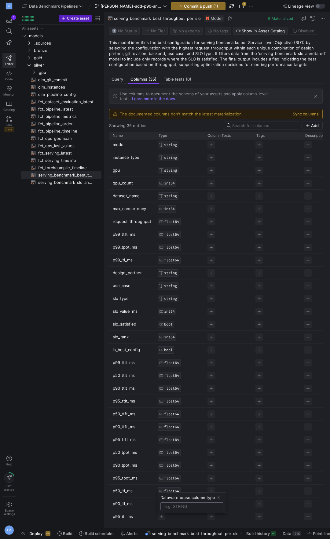
paste input "float64"
type input "float64"
click at [59, 428] on div "All assets models bronze gold silver _sources dim_git_commit​​​​​​​​​​ dim_inst…" at bounding box center [61, 275] width 81 height 501
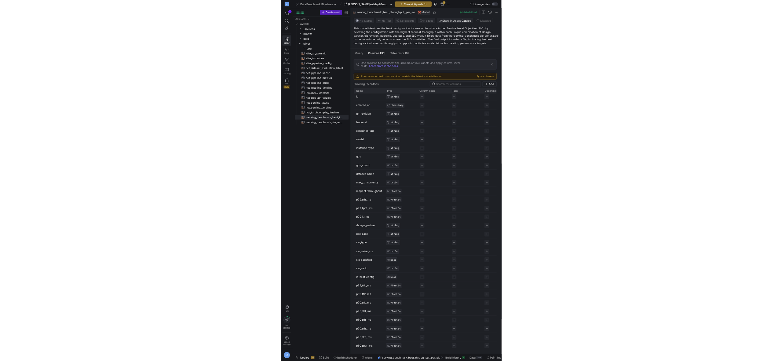
scroll to position [0, 0]
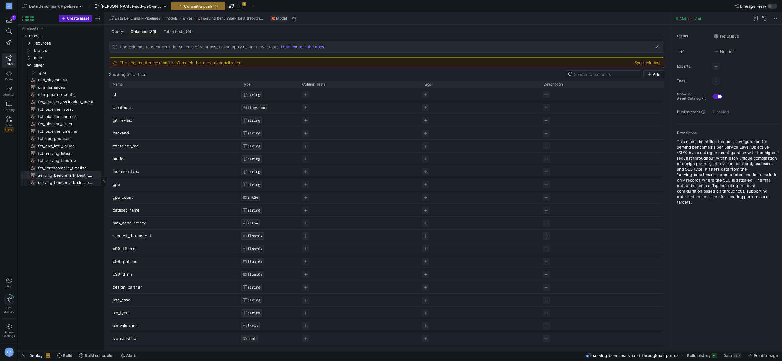
click at [55, 183] on span "serving_benchmark_slo_annotated​​​​​​​​​​" at bounding box center [66, 182] width 56 height 7
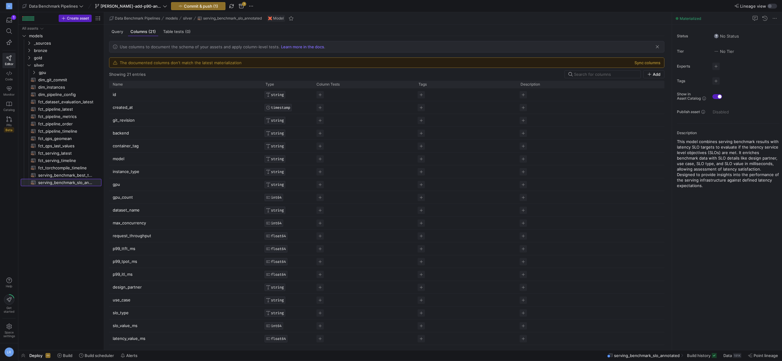
scroll to position [13, 0]
click at [127, 327] on p "latency_value_ms" at bounding box center [185, 326] width 145 height 12
click at [125, 326] on input "latency_value_ms" at bounding box center [182, 326] width 139 height 12
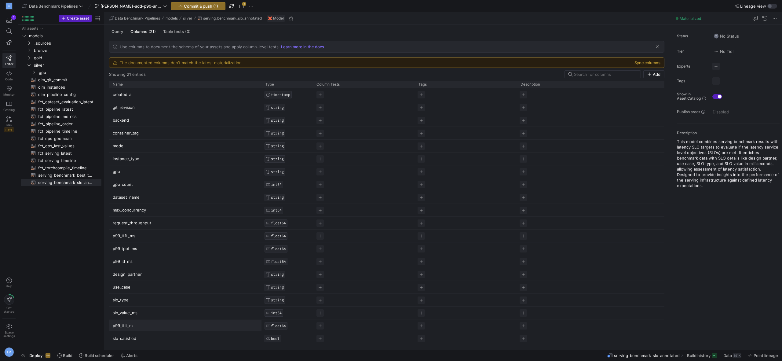
type input "p99_ttlt_ms"
click at [8, 35] on span at bounding box center [9, 31] width 13 height 10
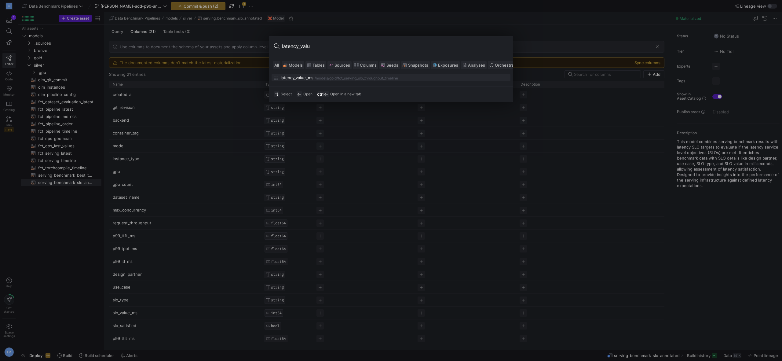
type input "latency_value"
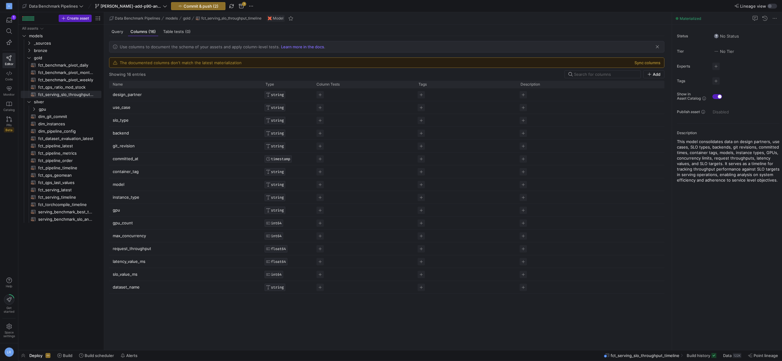
click at [127, 259] on p "latency_value_ms" at bounding box center [185, 262] width 145 height 12
type input "p99_"
drag, startPoint x: 165, startPoint y: 263, endPoint x: 111, endPoint y: 264, distance: 53.8
click at [113, 264] on input "p99_" at bounding box center [182, 262] width 139 height 12
drag, startPoint x: 170, startPoint y: 293, endPoint x: 177, endPoint y: 302, distance: 11.4
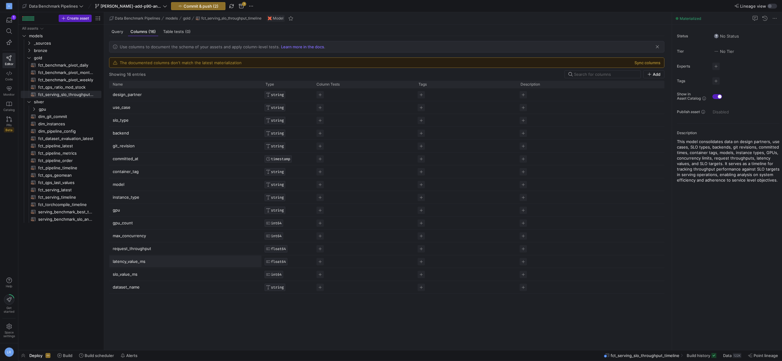
click at [173, 297] on div "design_partner STRING use_case STRING slo_type STRING backend STRING git_revisi…" at bounding box center [387, 216] width 556 height 257
click at [139, 260] on p "latency_value_ms" at bounding box center [185, 262] width 145 height 12
type input "p99_ttlt_ms"
click at [158, 328] on div "design_partner STRING use_case STRING slo_type STRING backend STRING git_revisi…" at bounding box center [387, 216] width 556 height 257
click at [223, 323] on div "design_partner STRING use_case STRING slo_type STRING backend STRING git_revisi…" at bounding box center [387, 216] width 556 height 257
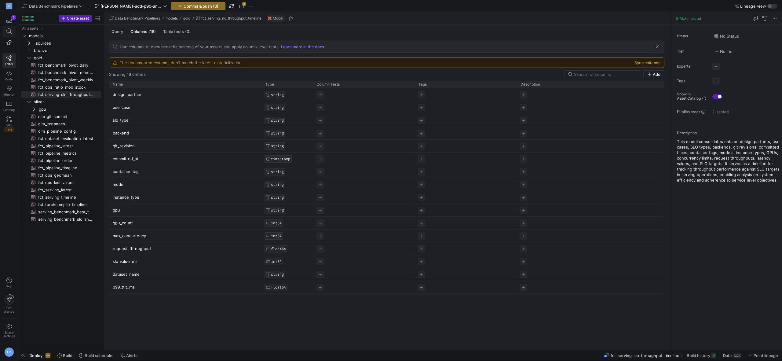
click at [6, 33] on span at bounding box center [9, 31] width 8 height 6
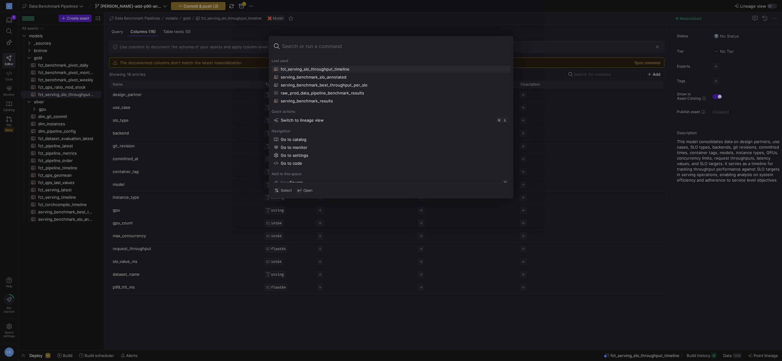
click at [296, 310] on div at bounding box center [391, 180] width 782 height 361
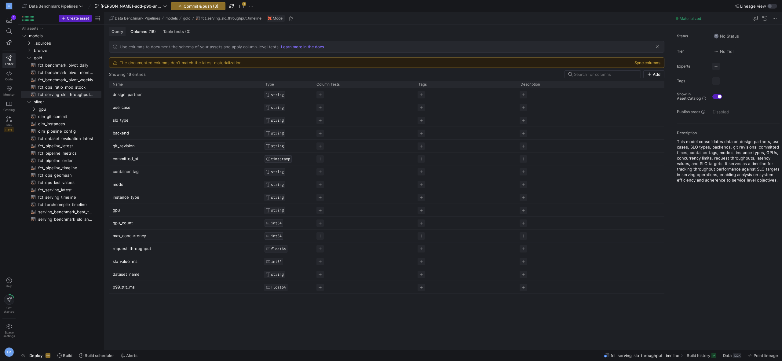
drag, startPoint x: 116, startPoint y: 31, endPoint x: 125, endPoint y: 31, distance: 9.2
click at [116, 31] on span "Query" at bounding box center [118, 32] width 12 height 4
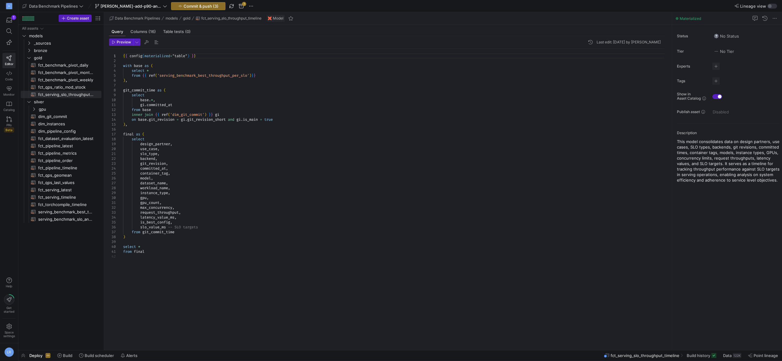
click at [124, 58] on div at bounding box center [123, 55] width 1 height 5
click at [152, 218] on span "latency_value_ms" at bounding box center [157, 217] width 34 height 5
click at [160, 232] on div at bounding box center [160, 232] width 1 height 5
click at [160, 232] on span "git_commit_time" at bounding box center [158, 232] width 32 height 5
click at [223, 119] on span "git_revision_short" at bounding box center [206, 119] width 39 height 5
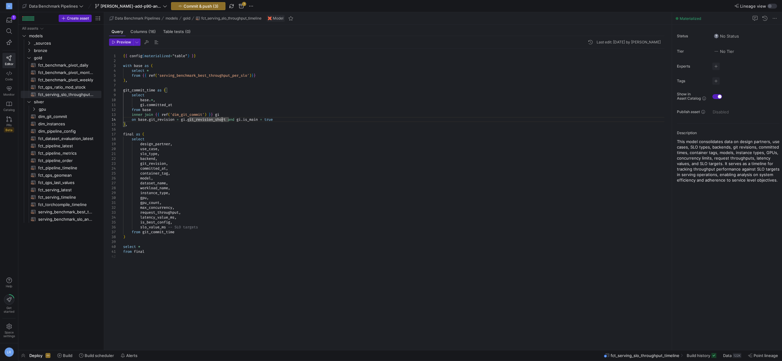
click at [164, 118] on span "git_revision" at bounding box center [162, 119] width 26 height 5
click at [209, 123] on div ") ," at bounding box center [396, 124] width 547 height 5
click at [145, 114] on span "join" at bounding box center [149, 114] width 9 height 5
click at [145, 115] on span "join" at bounding box center [149, 114] width 9 height 5
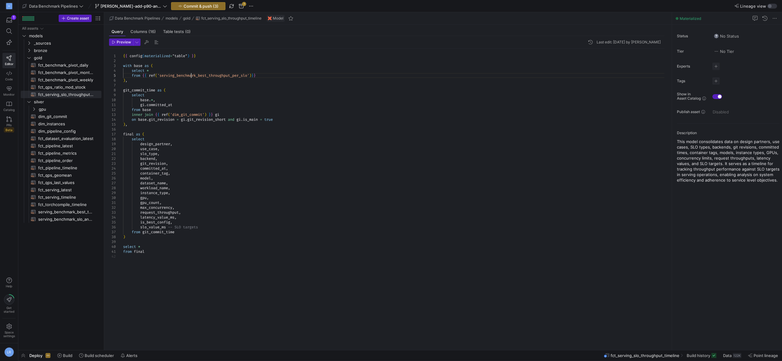
click at [190, 76] on span "'serving_benchmark_best_throughput_per_slo'" at bounding box center [203, 75] width 92 height 5
click at [330, 112] on div at bounding box center [391, 180] width 782 height 361
click at [202, 76] on span "'serving_benchmark_best_throughput_per_slo'" at bounding box center [203, 75] width 92 height 5
click at [210, 96] on div "select" at bounding box center [396, 95] width 547 height 5
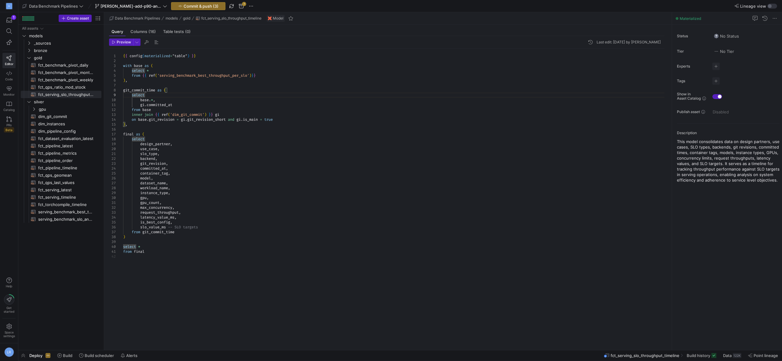
click at [162, 214] on span "request_throughput" at bounding box center [159, 212] width 39 height 5
click at [164, 217] on span "latency_value_ms" at bounding box center [157, 217] width 34 height 5
click at [237, 217] on div "latency_value_ms ," at bounding box center [396, 217] width 547 height 5
click at [167, 218] on div at bounding box center [167, 217] width 1 height 5
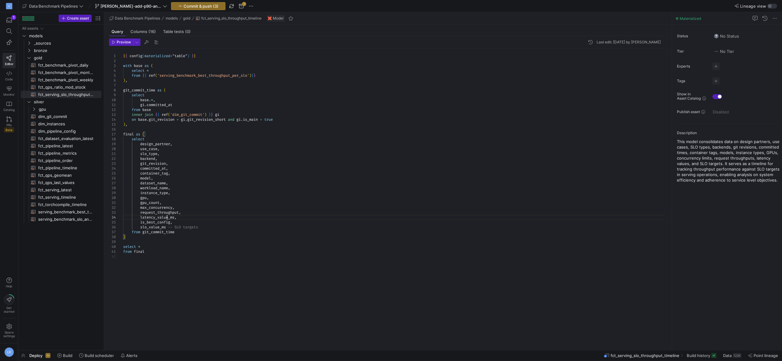
click at [167, 218] on span "latency_value_ms" at bounding box center [157, 217] width 34 height 5
drag, startPoint x: 488, startPoint y: 345, endPoint x: 487, endPoint y: 361, distance: 15.9
click at [254, 7] on span "button" at bounding box center [251, 5] width 7 height 7
click at [285, 45] on span "Open Git history" at bounding box center [273, 44] width 31 height 5
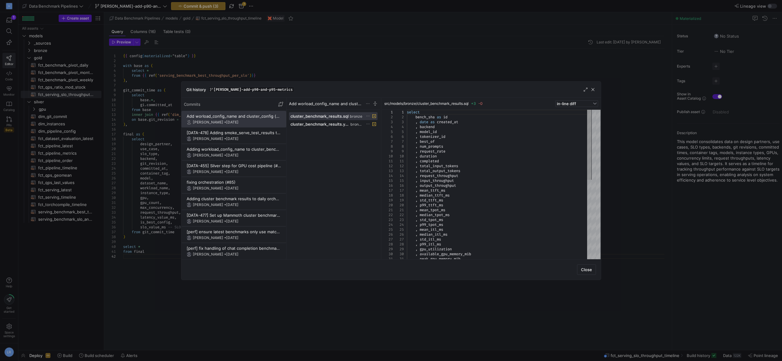
drag, startPoint x: 456, startPoint y: 56, endPoint x: 407, endPoint y: 52, distance: 49.4
click at [330, 56] on div at bounding box center [391, 180] width 782 height 361
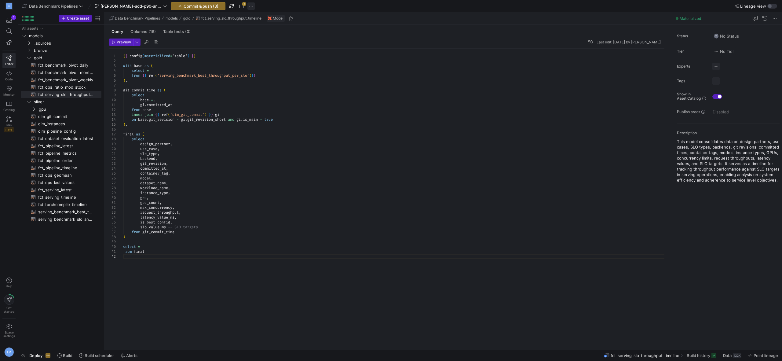
click at [250, 6] on span "button" at bounding box center [251, 5] width 7 height 7
click at [284, 78] on button "Open git terminal" at bounding box center [274, 74] width 50 height 10
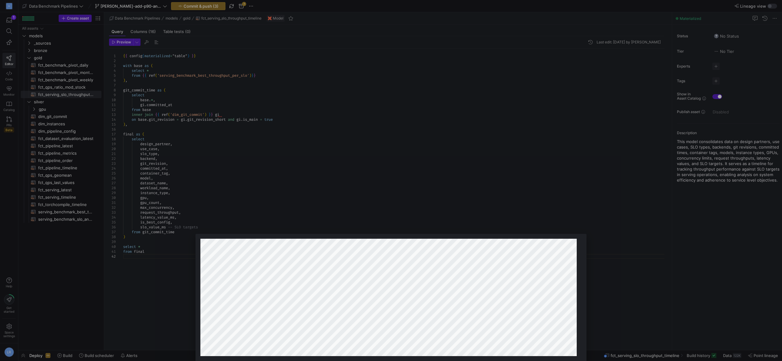
scroll to position [105, 0]
type textarea "latency_value_ms"
click at [300, 157] on div at bounding box center [391, 180] width 782 height 361
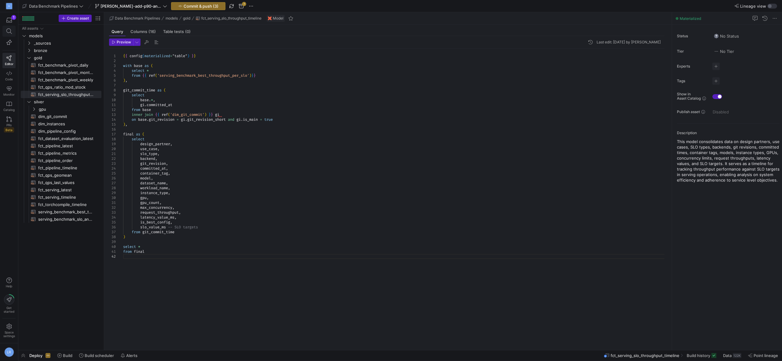
click at [11, 31] on icon at bounding box center [9, 31] width 6 height 6
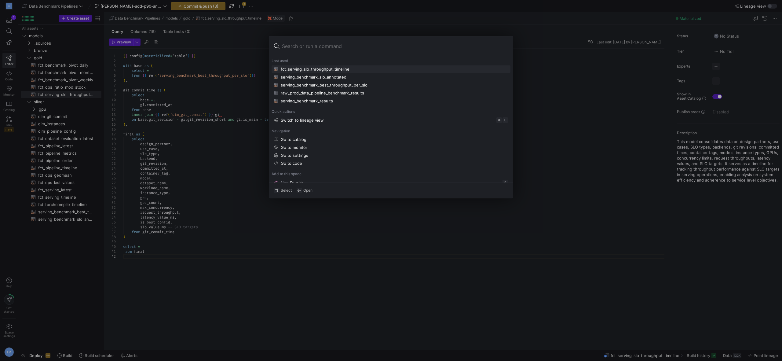
click at [219, 238] on div at bounding box center [391, 180] width 782 height 361
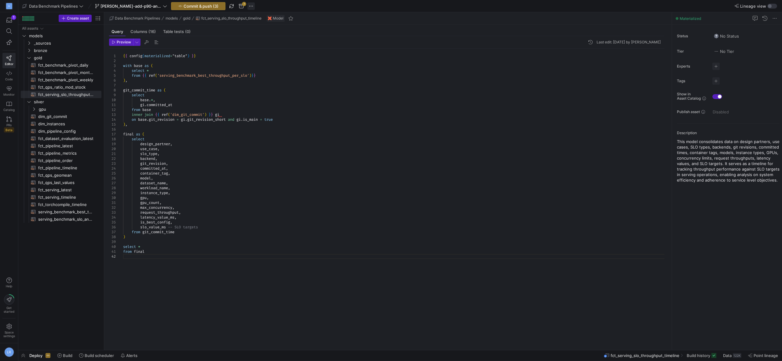
click at [253, 3] on span "button" at bounding box center [251, 5] width 7 height 7
click at [271, 76] on button "Open git terminal" at bounding box center [274, 74] width 50 height 10
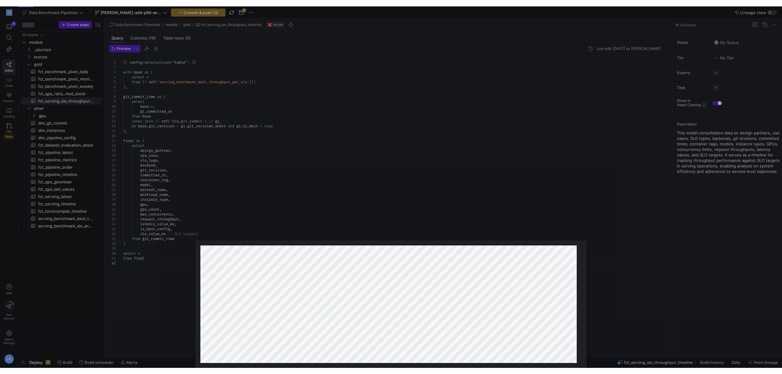
scroll to position [0, 0]
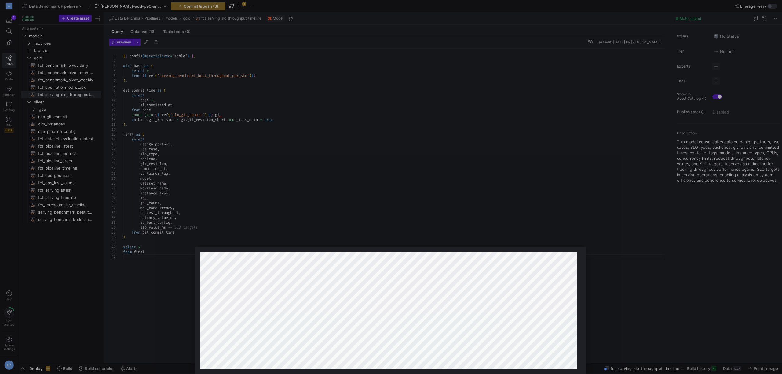
type textarea "fct_serving_slo_throughput_timeline"
drag, startPoint x: 230, startPoint y: 173, endPoint x: 227, endPoint y: 171, distance: 3.3
click at [230, 173] on div at bounding box center [391, 187] width 782 height 374
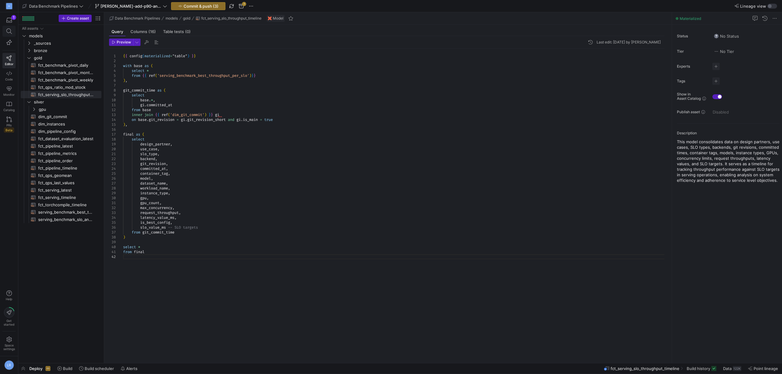
click at [6, 30] on span at bounding box center [9, 31] width 8 height 6
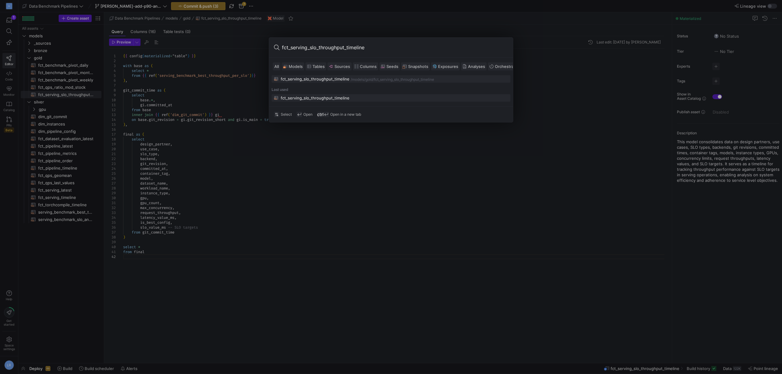
type input "fct_serving_slo_throughput_timeline"
click at [330, 80] on div "fct_serving_slo_throughput_timeline" at bounding box center [315, 78] width 69 height 5
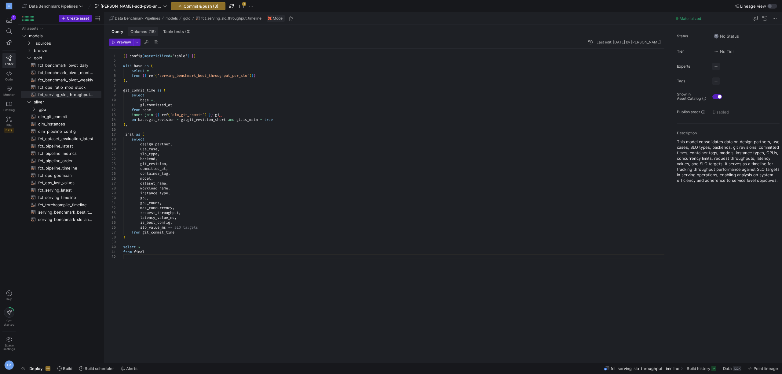
click at [144, 33] on span "Columns (16)" at bounding box center [143, 32] width 25 height 4
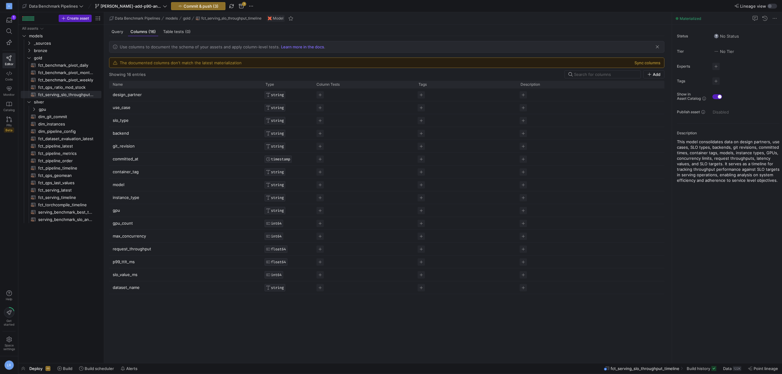
click at [128, 260] on p "p99_ttlt_ms" at bounding box center [185, 262] width 145 height 12
click at [126, 261] on input "p99_ttlt_ms" at bounding box center [182, 262] width 139 height 12
type input "fct_serving_slo_throughput_timeline"
click at [142, 259] on input "fct_serving_slo_throughput_timeline" at bounding box center [182, 262] width 139 height 12
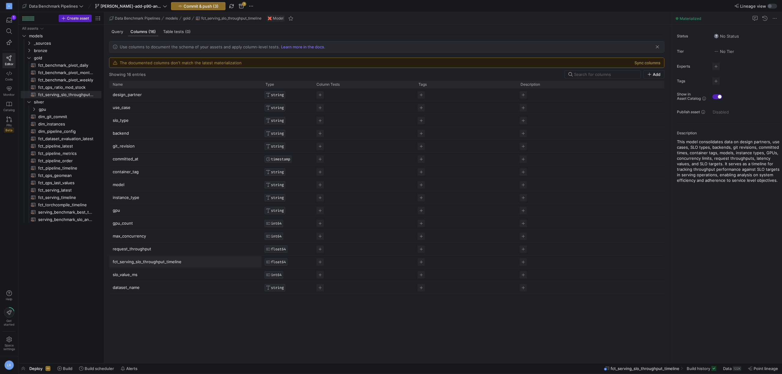
click at [142, 259] on input "fct_serving_slo_throughput_timeline" at bounding box center [182, 262] width 139 height 12
type input "l"
type input "latency_value_ms"
click at [255, 7] on span "button" at bounding box center [251, 5] width 7 height 7
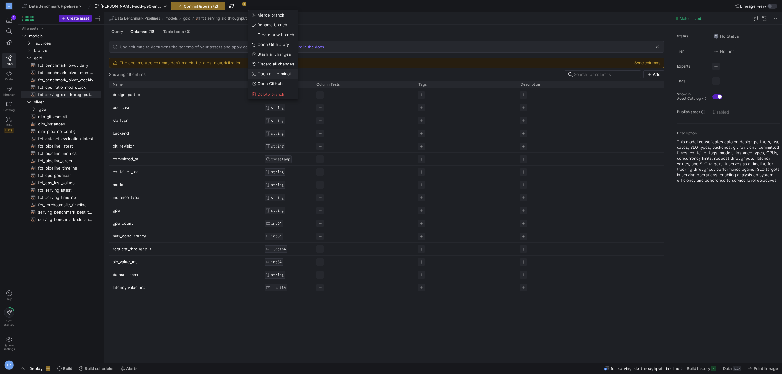
click at [277, 74] on span "Open git terminal" at bounding box center [274, 73] width 33 height 5
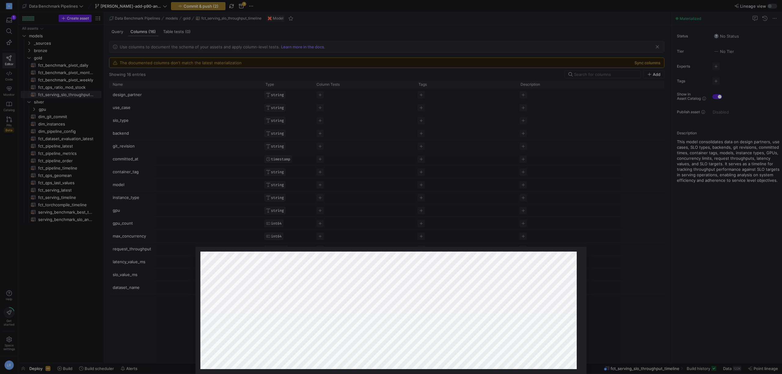
type textarea "serving_benchmark_best_throughput_per_slo"
click at [169, 329] on div at bounding box center [391, 187] width 782 height 374
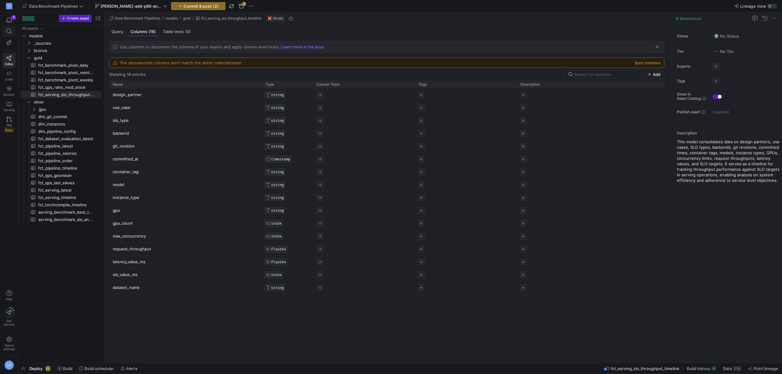
click at [6, 33] on span at bounding box center [9, 31] width 8 height 6
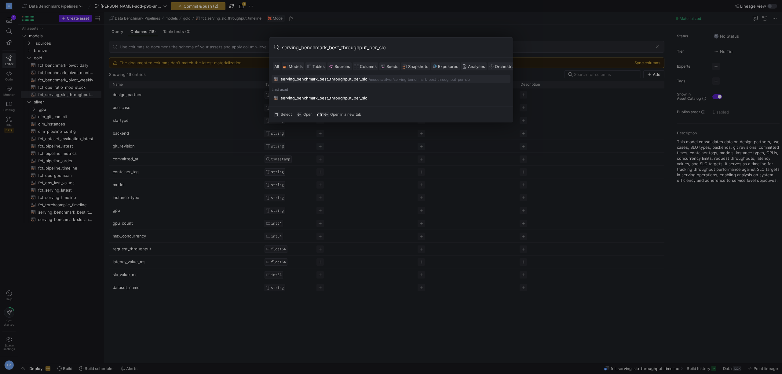
type input "serving_benchmark_best_throughput_per_slo"
click at [330, 79] on div "serving_benchmark_best_throughput_per_slo" at bounding box center [324, 78] width 87 height 5
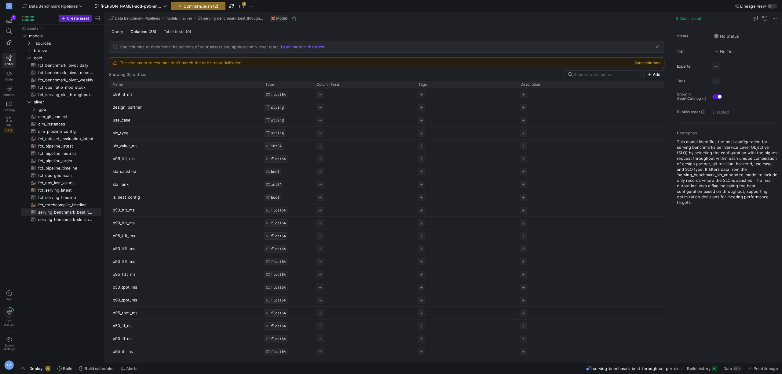
scroll to position [180, 0]
click at [330, 74] on span "Add" at bounding box center [654, 74] width 13 height 5
click at [121, 350] on input "column" at bounding box center [182, 351] width 139 height 12
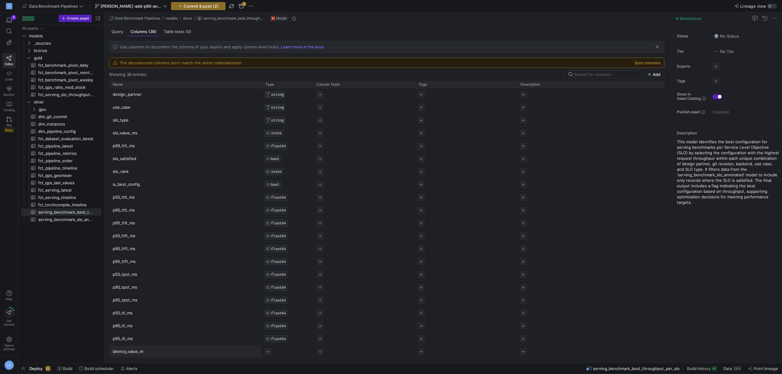
type input "latency_value_ms"
click at [266, 350] on span "Press SPACE to select this row." at bounding box center [268, 351] width 7 height 7
click at [278, 342] on input "text" at bounding box center [298, 340] width 55 height 5
type input "float64"
click at [59, 216] on span "serving_benchmark_slo_annotated​​​​​​​​​​" at bounding box center [66, 219] width 56 height 7
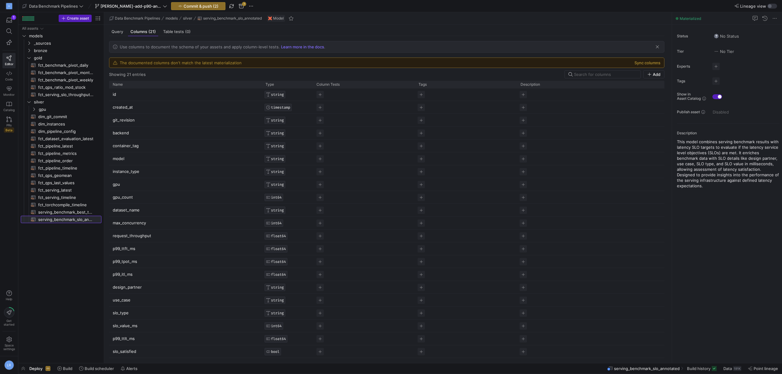
scroll to position [0, 0]
click at [330, 75] on span "Add" at bounding box center [654, 74] width 13 height 5
type input "c"
type input "latency_value_ms"
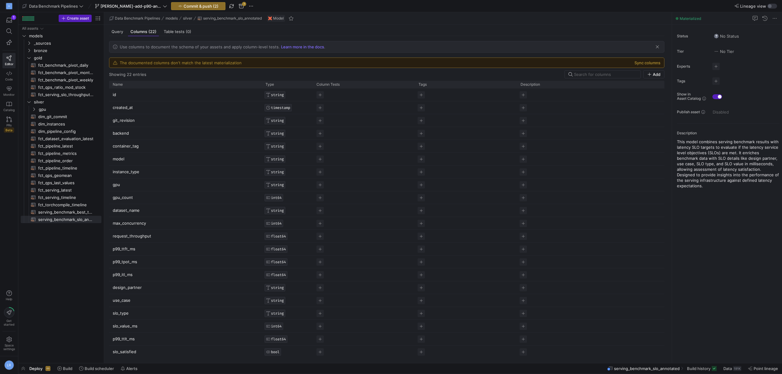
scroll to position [0, 0]
click at [266, 353] on span "Press SPACE to select this row." at bounding box center [268, 351] width 7 height 7
click at [285, 341] on input "text" at bounding box center [298, 340] width 55 height 5
type input "float64"
click at [118, 33] on span "Query" at bounding box center [118, 32] width 12 height 4
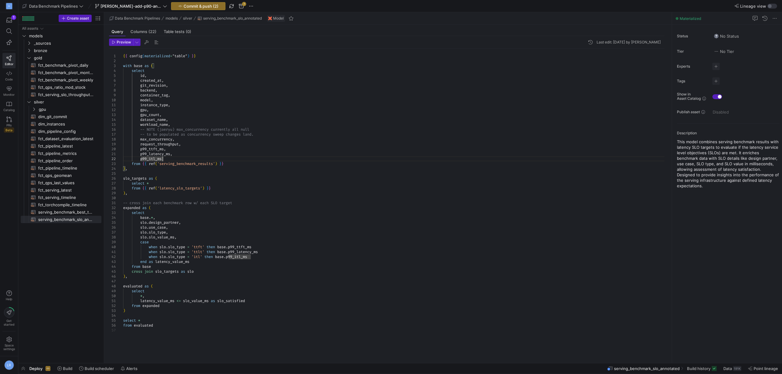
click at [175, 157] on div "p99_itl_ms" at bounding box center [396, 158] width 547 height 5
click at [174, 151] on div "p99_ttft_ms ," at bounding box center [396, 148] width 547 height 5
click at [179, 156] on div "p99_itl_ms" at bounding box center [396, 158] width 547 height 5
click at [186, 148] on div "p99_ttft_ms ," at bounding box center [396, 148] width 547 height 5
drag, startPoint x: 187, startPoint y: 153, endPoint x: 185, endPoint y: 149, distance: 4.6
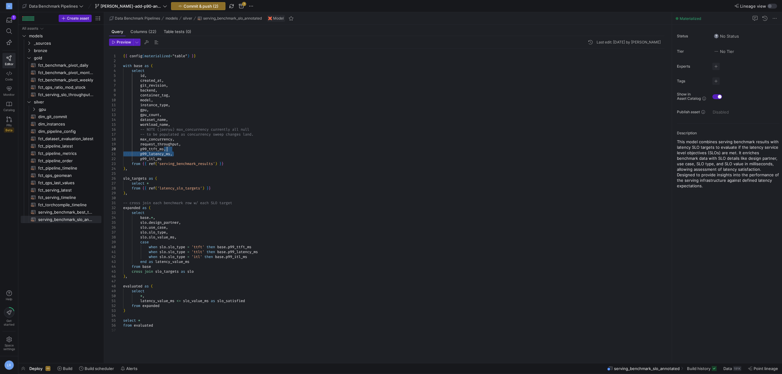
click at [185, 149] on div "p99_ttft_ms ," at bounding box center [396, 148] width 547 height 5
click at [182, 153] on div "p99_latency_ms ," at bounding box center [396, 153] width 547 height 5
click at [180, 150] on div "p99_ttft_ms ," at bounding box center [396, 148] width 547 height 5
click at [186, 153] on div "p99_latency_ms ," at bounding box center [396, 153] width 547 height 5
click at [176, 148] on div "p99_ttft_ms ," at bounding box center [396, 148] width 547 height 5
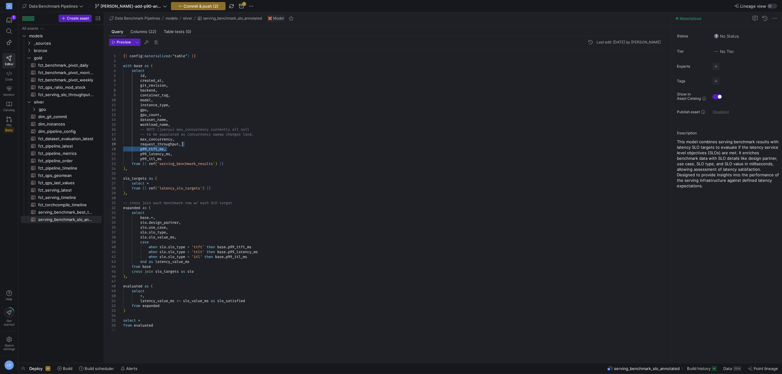
drag, startPoint x: 181, startPoint y: 148, endPoint x: 193, endPoint y: 146, distance: 12.4
click at [193, 146] on div "request_throughput ," at bounding box center [396, 144] width 547 height 5
click at [191, 143] on div "request_throughput ," at bounding box center [396, 144] width 547 height 5
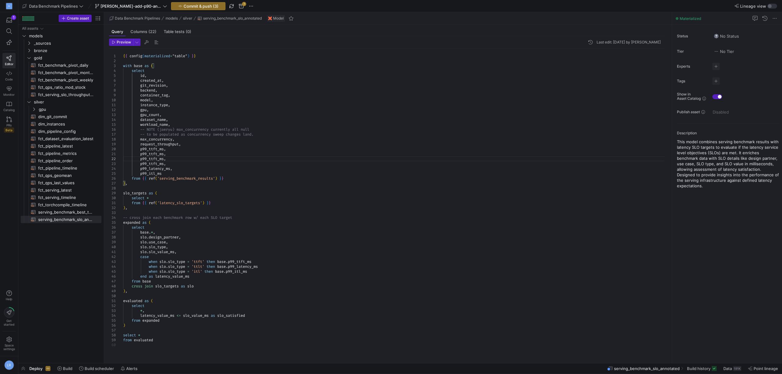
click at [167, 156] on div at bounding box center [167, 158] width 1 height 5
drag, startPoint x: 218, startPoint y: 150, endPoint x: 175, endPoint y: 148, distance: 43.5
click at [143, 149] on span "median_ttft_ms" at bounding box center [140, 148] width 30 height 5
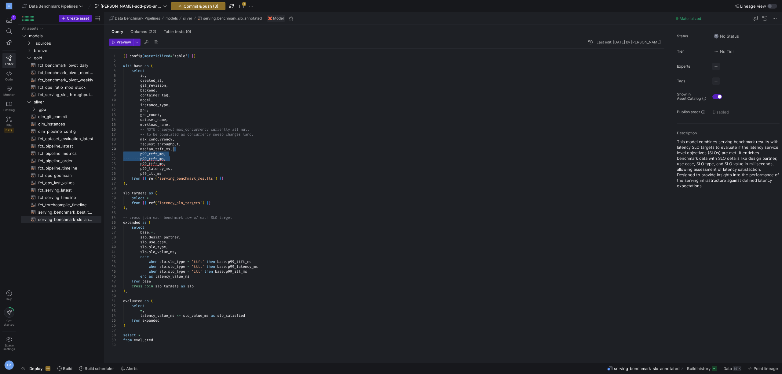
drag, startPoint x: 178, startPoint y: 157, endPoint x: 195, endPoint y: 150, distance: 18.4
click at [195, 150] on div "median_ttft_ms ," at bounding box center [396, 148] width 547 height 5
click at [188, 155] on div "p99_ttft_ms ," at bounding box center [396, 153] width 547 height 5
drag, startPoint x: 178, startPoint y: 159, endPoint x: 189, endPoint y: 150, distance: 14.0
click at [189, 150] on div "median_ttft_ms ," at bounding box center [396, 148] width 547 height 5
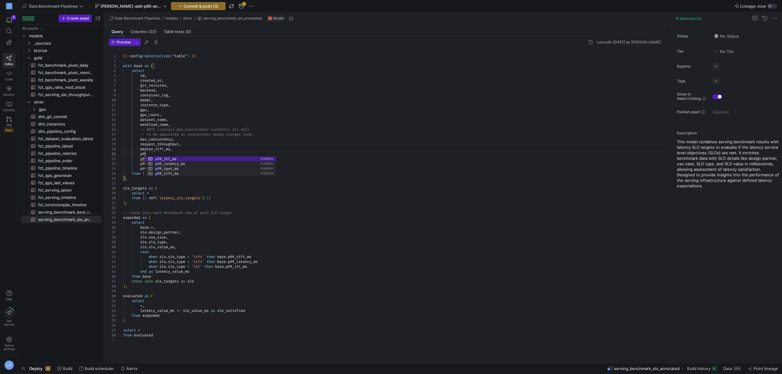
scroll to position [5, 24]
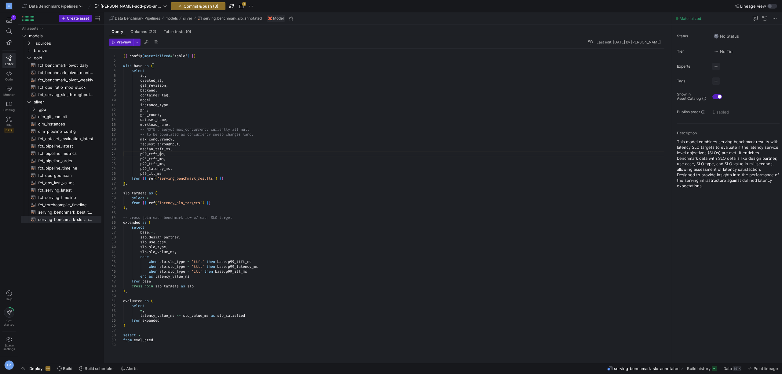
click at [160, 152] on span "p90_ttft_ms" at bounding box center [152, 153] width 24 height 5
click at [179, 162] on div "p99_ttft_ms ," at bounding box center [396, 163] width 547 height 5
click at [186, 179] on span "'serving_benchmark_results'" at bounding box center [186, 178] width 58 height 5
click at [6, 31] on span at bounding box center [9, 31] width 8 height 6
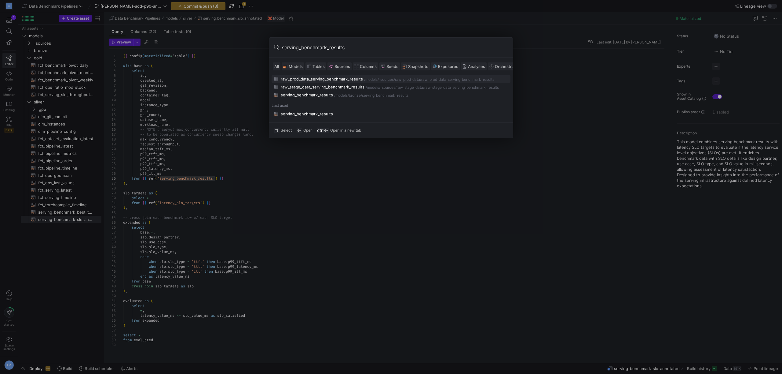
type input "serving_benchmark_results"
click at [330, 80] on div "raw_prod_data_serving_benchmark_results" at bounding box center [322, 78] width 82 height 5
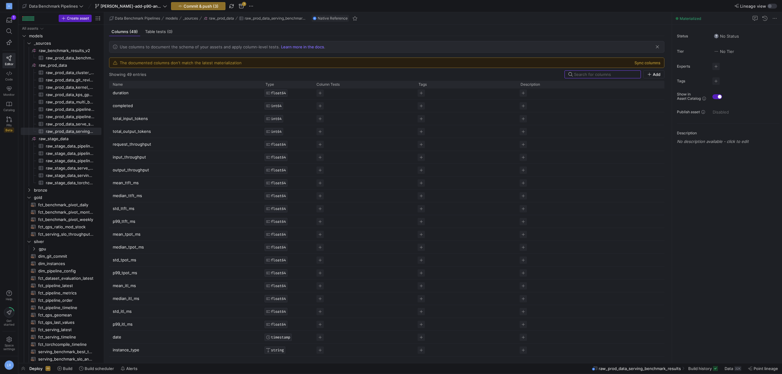
scroll to position [88, 0]
click at [72, 176] on span "raw_stage_data_serving_benchmark_results​​​​​​​​​" at bounding box center [70, 175] width 49 height 7
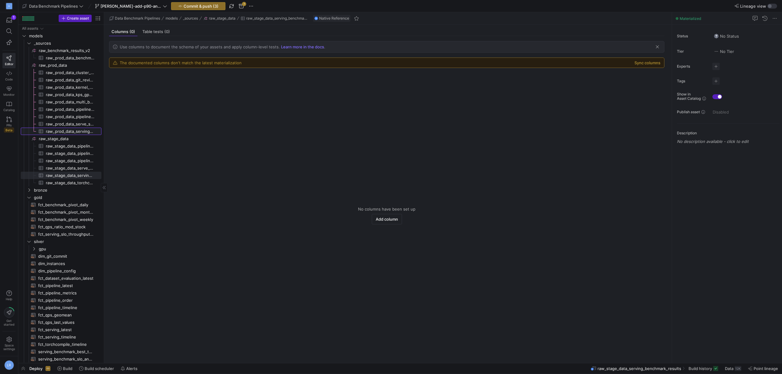
click at [71, 127] on link "raw_prod_data_serving_benchmark_results​​​​​​​​​" at bounding box center [61, 130] width 81 height 7
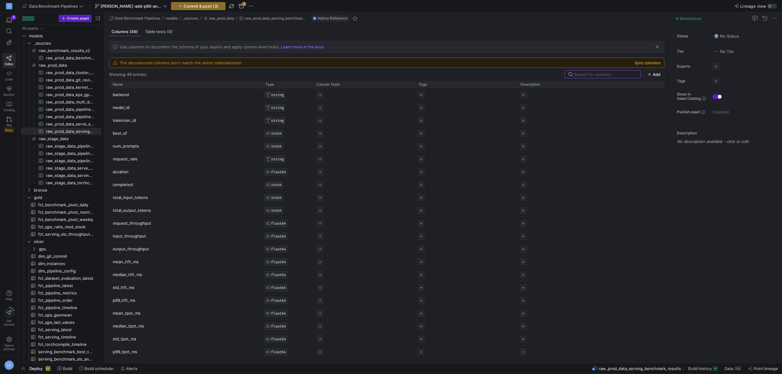
click at [330, 62] on button "Sync columns" at bounding box center [648, 62] width 26 height 5
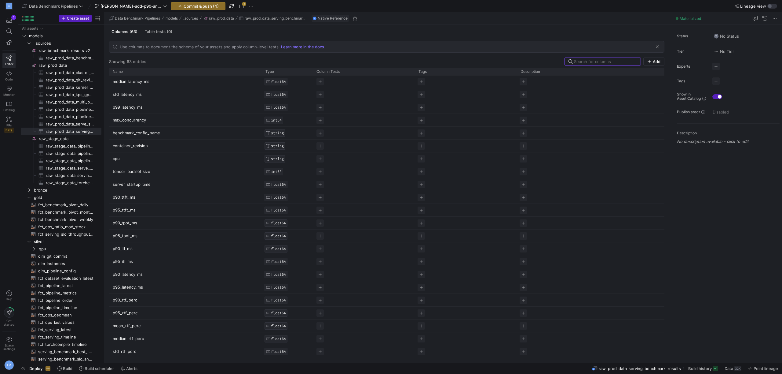
click at [135, 314] on p "p95_rtf_perc" at bounding box center [185, 313] width 145 height 12
click at [129, 292] on p "p95_latency_ms" at bounding box center [185, 287] width 145 height 12
click at [129, 287] on input "p95_latency_ms" at bounding box center [182, 287] width 139 height 12
click at [5, 23] on span "button" at bounding box center [9, 20] width 13 height 10
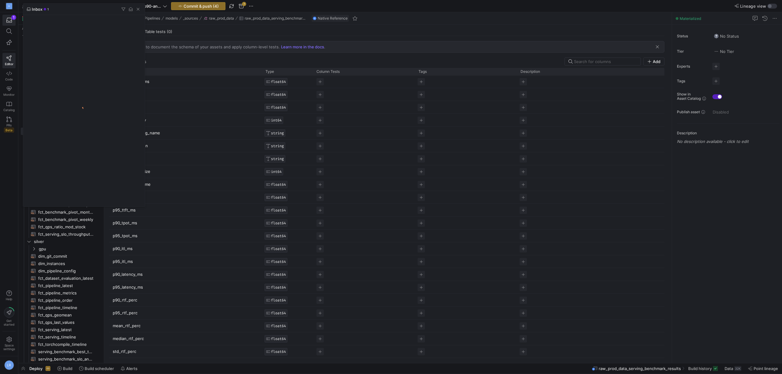
click at [6, 31] on div at bounding box center [391, 187] width 782 height 374
click at [8, 30] on icon at bounding box center [9, 31] width 6 height 6
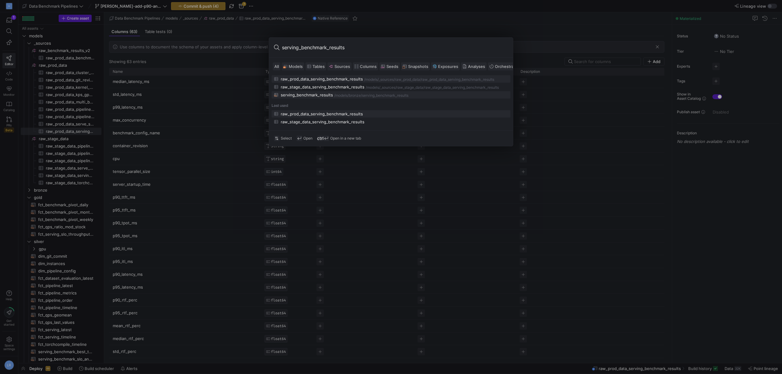
type input "serving_benchmark_results"
click at [329, 95] on div "serving_benchmark_results" at bounding box center [307, 94] width 52 height 5
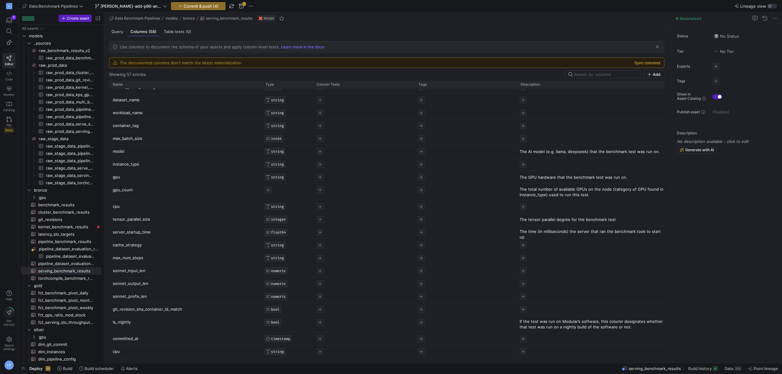
click at [330, 64] on button "Sync columns" at bounding box center [648, 62] width 26 height 5
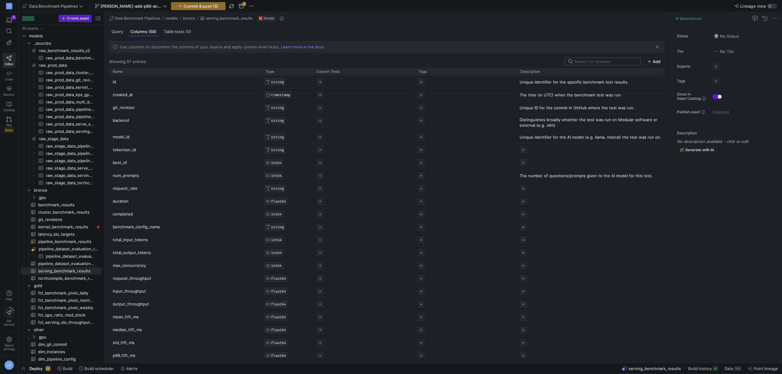
click at [330, 63] on input at bounding box center [605, 61] width 63 height 5
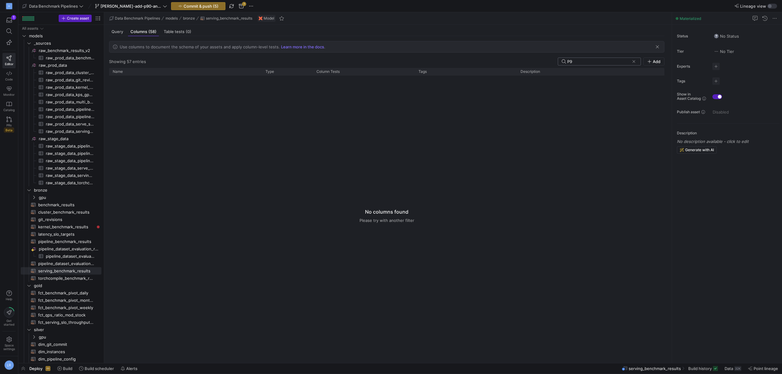
type input "P"
type input "p"
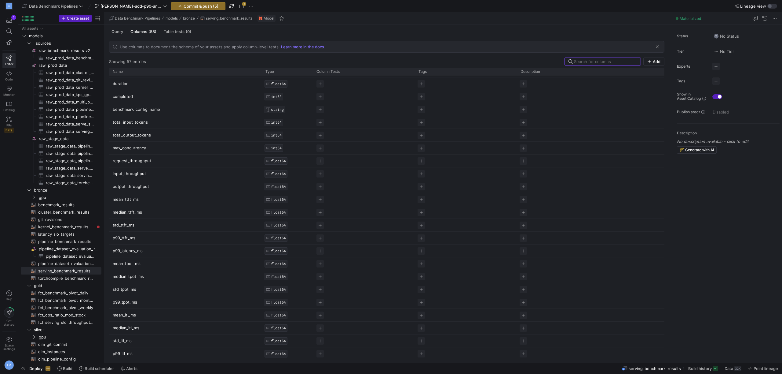
scroll to position [144, 0]
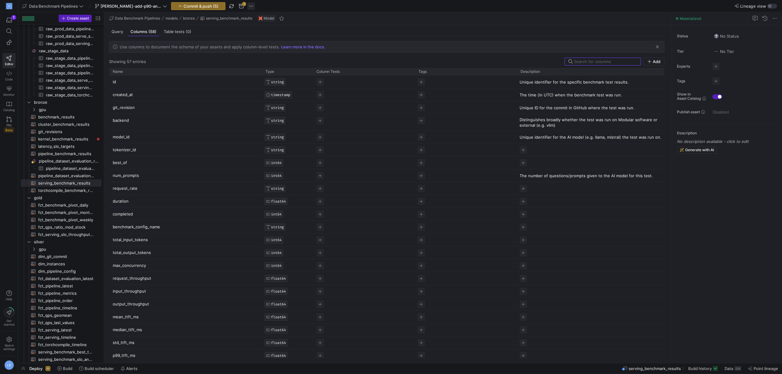
click at [250, 8] on span "button" at bounding box center [251, 5] width 7 height 7
click at [283, 77] on button "Open git terminal" at bounding box center [274, 74] width 50 height 10
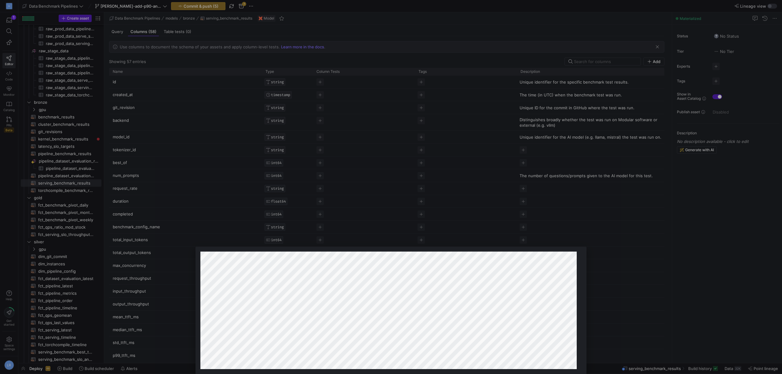
type textarea "modular/data-benchmark-pipelines"
drag, startPoint x: 266, startPoint y: 146, endPoint x: 258, endPoint y: 136, distance: 12.6
click at [265, 145] on div at bounding box center [391, 187] width 782 height 374
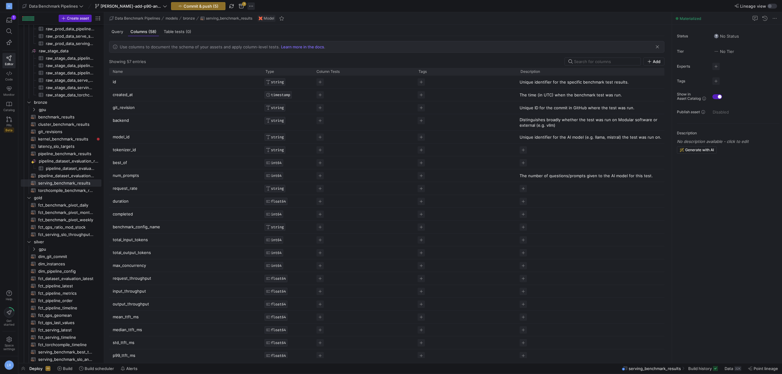
click at [249, 7] on span "button" at bounding box center [251, 5] width 7 height 7
click at [273, 74] on span "Open git terminal" at bounding box center [274, 73] width 33 height 5
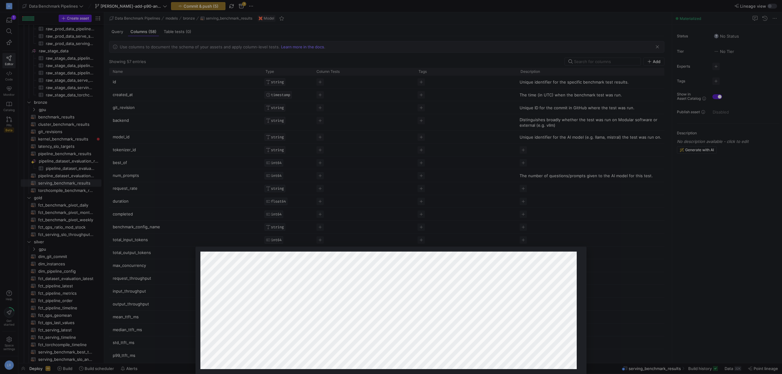
scroll to position [0, 0]
type textarea "src/models/_sources/raw_prod_data.yml"
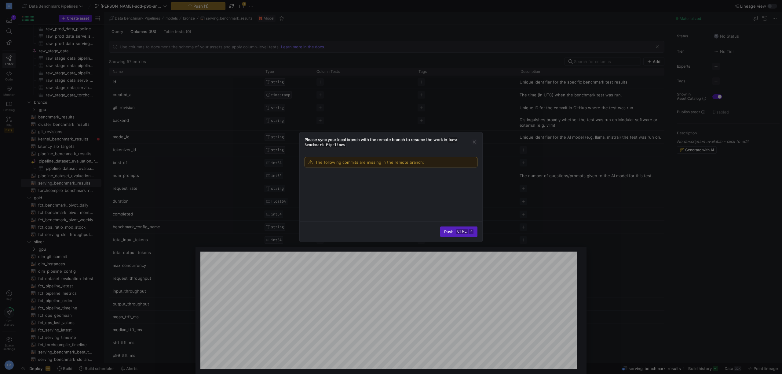
scroll to position [59, 0]
click at [330, 205] on cdk-virtual-scroll-viewport "temp [PERSON_NAME] • less than a minute ago" at bounding box center [391, 196] width 183 height 49
click at [330, 233] on span "Push ctrl ⏎" at bounding box center [458, 231] width 29 height 5
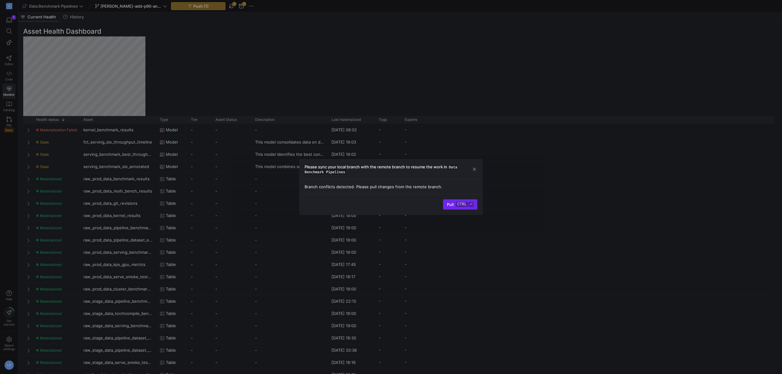
click at [463, 206] on kbd "ctrl" at bounding box center [462, 204] width 12 height 5
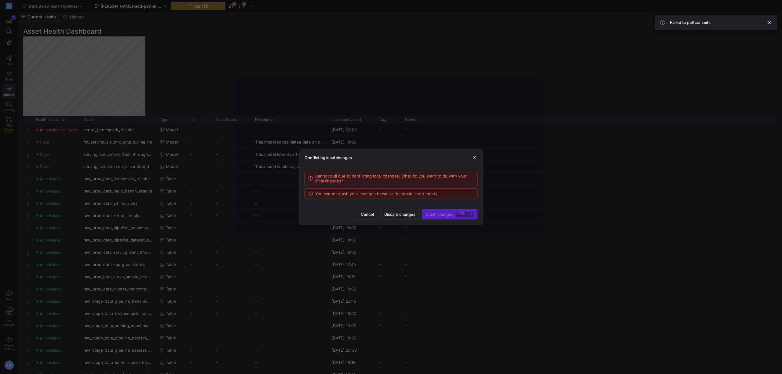
click at [444, 214] on div "Stash changes ctrl ⏎" at bounding box center [450, 214] width 56 height 10
click at [474, 156] on span "button" at bounding box center [475, 157] width 6 height 6
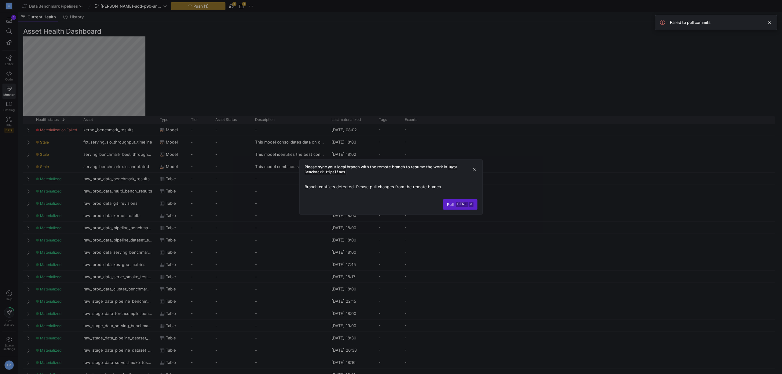
click at [472, 173] on div "Please sync your local branch with the remote branch to resume the work in Data…" at bounding box center [391, 169] width 183 height 20
click at [475, 167] on span "button" at bounding box center [475, 169] width 6 height 6
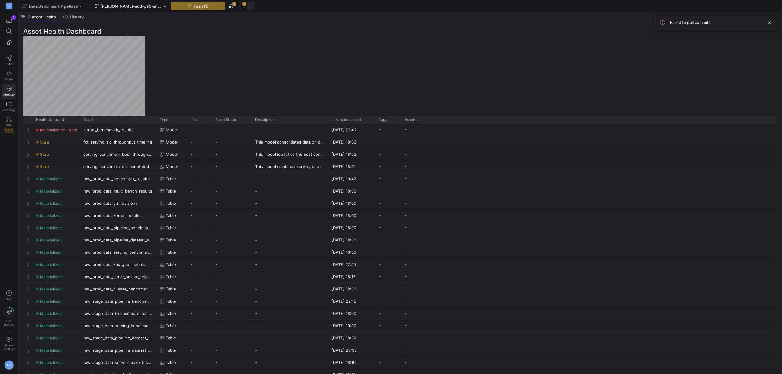
click at [251, 6] on span "button" at bounding box center [251, 5] width 7 height 7
drag, startPoint x: 274, startPoint y: 96, endPoint x: 278, endPoint y: 98, distance: 4.3
click at [274, 96] on span "Delete branch" at bounding box center [271, 94] width 27 height 5
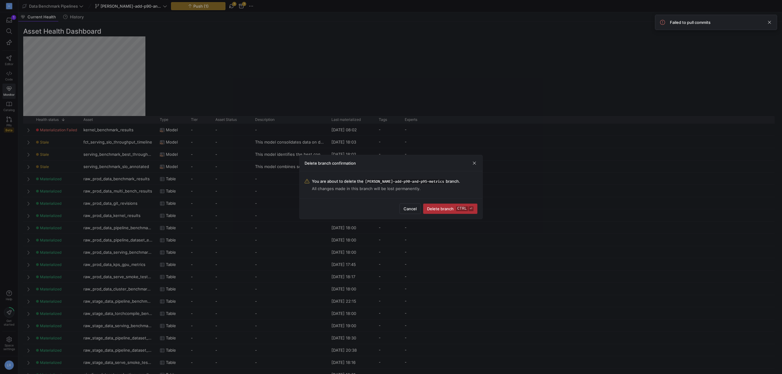
click at [446, 211] on button "Delete branch ctrl ⏎" at bounding box center [450, 208] width 54 height 10
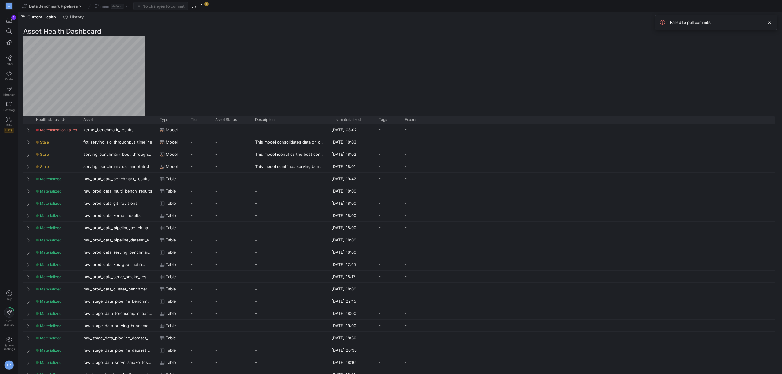
click at [114, 6] on div "main default" at bounding box center [113, 6] width 38 height 8
click at [130, 7] on button "main default" at bounding box center [113, 6] width 38 height 8
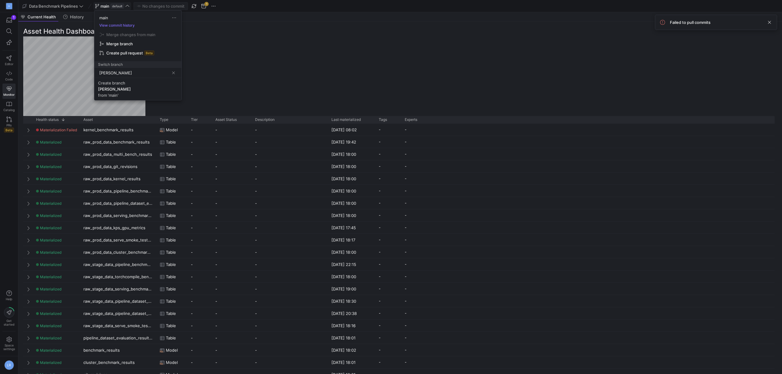
type input "rigg"
click at [336, 64] on div at bounding box center [391, 187] width 782 height 374
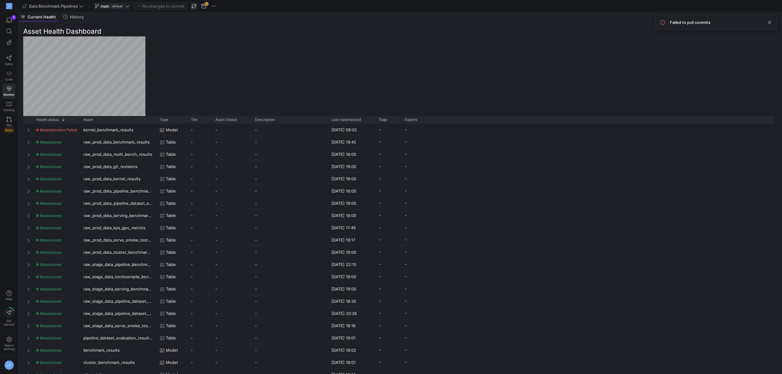
click at [197, 6] on span "button" at bounding box center [193, 5] width 7 height 7
click at [102, 5] on span "main" at bounding box center [105, 6] width 9 height 5
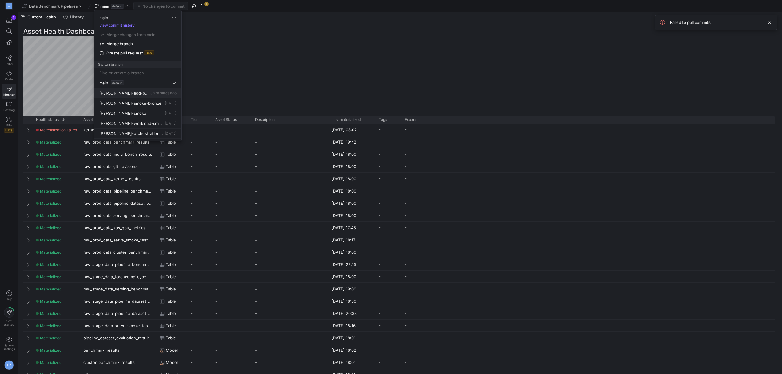
click at [131, 94] on span "[PERSON_NAME]-add-p90-and-p95-metrics" at bounding box center [124, 92] width 50 height 5
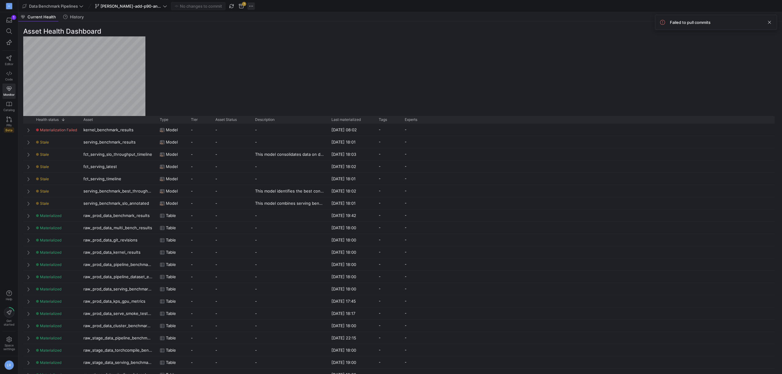
click at [254, 5] on span "button" at bounding box center [251, 5] width 7 height 7
click at [202, 52] on div at bounding box center [391, 187] width 782 height 374
click at [282, 167] on div "-" at bounding box center [290, 166] width 76 height 12
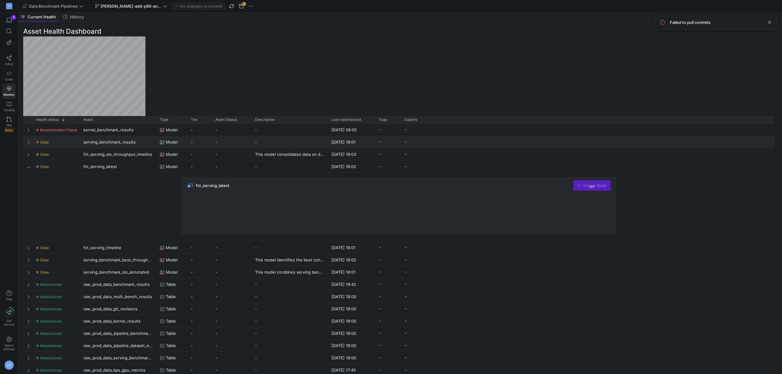
click at [72, 141] on div "Stale" at bounding box center [56, 142] width 40 height 12
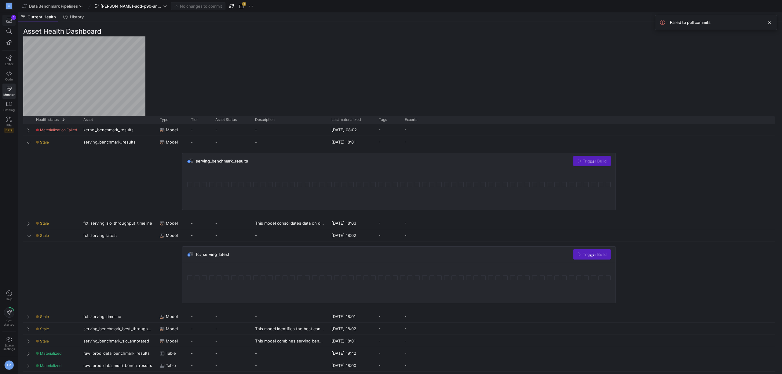
click at [7, 20] on icon "button" at bounding box center [9, 20] width 6 height 6
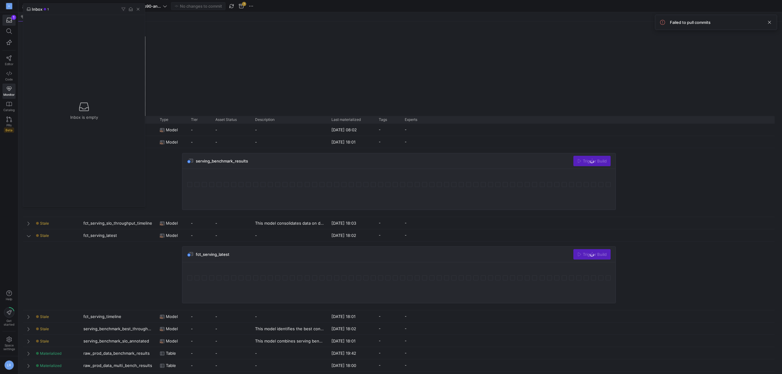
click at [278, 77] on div at bounding box center [391, 187] width 782 height 374
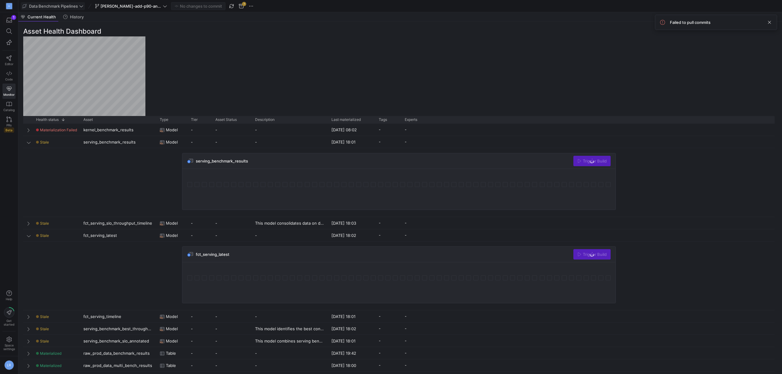
click at [46, 7] on span "Data Benchmark Pipelines" at bounding box center [53, 6] width 49 height 5
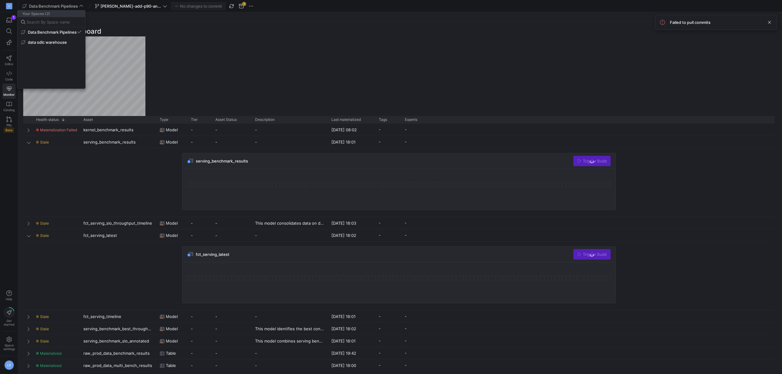
click at [156, 3] on div at bounding box center [391, 187] width 782 height 374
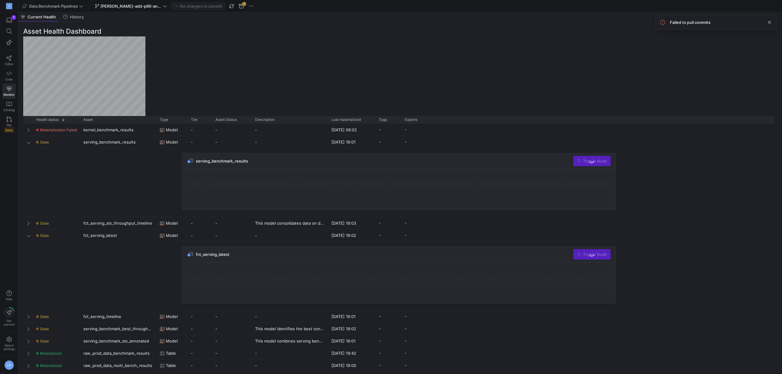
click at [602, 161] on div "Trigger Build" at bounding box center [592, 161] width 37 height 10
click at [9, 92] on link "Monitor" at bounding box center [8, 90] width 13 height 15
click at [6, 21] on div "button" at bounding box center [9, 20] width 8 height 6
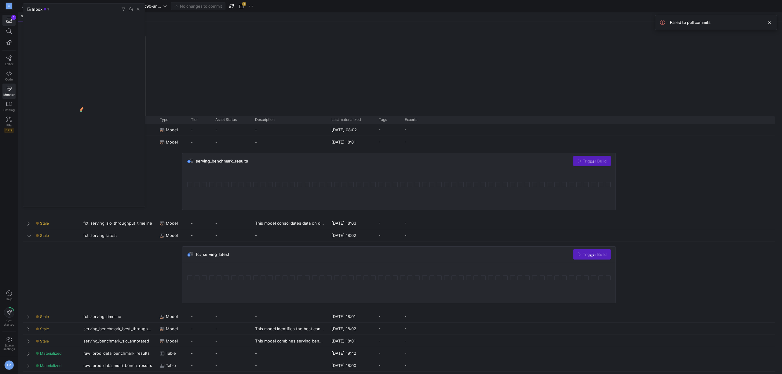
click at [11, 60] on div at bounding box center [391, 187] width 782 height 374
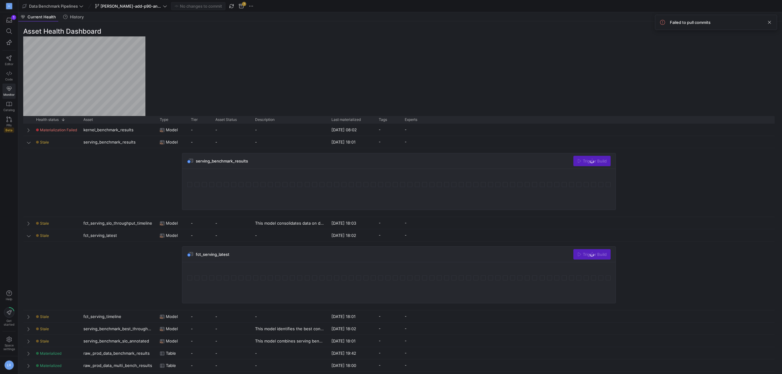
click at [8, 88] on icon at bounding box center [9, 89] width 6 height 6
click at [10, 77] on link "Code" at bounding box center [8, 75] width 13 height 15
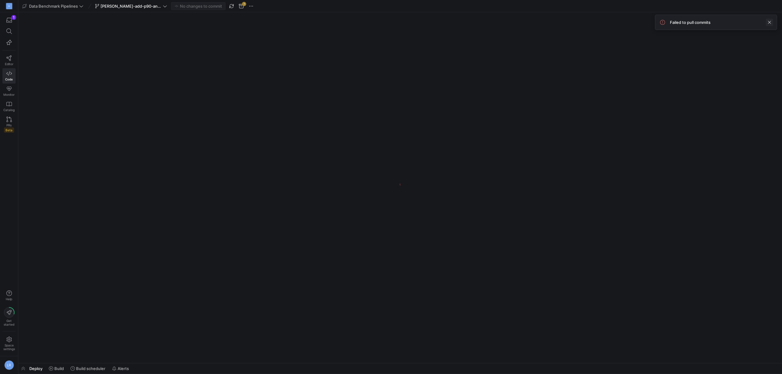
click at [768, 22] on span at bounding box center [769, 22] width 7 height 7
click at [133, 9] on span at bounding box center [131, 5] width 75 height 7
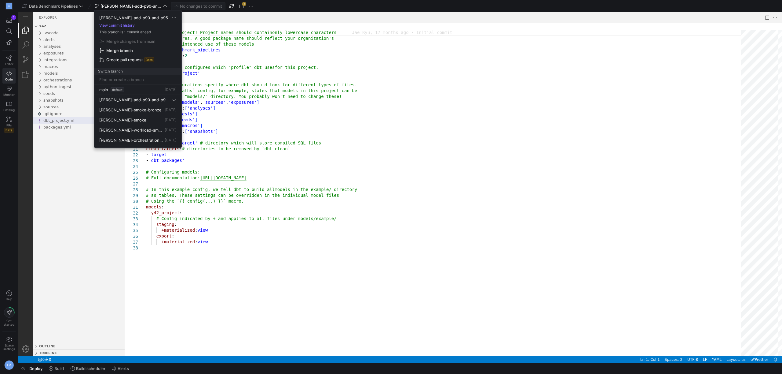
click at [145, 7] on div at bounding box center [391, 187] width 782 height 374
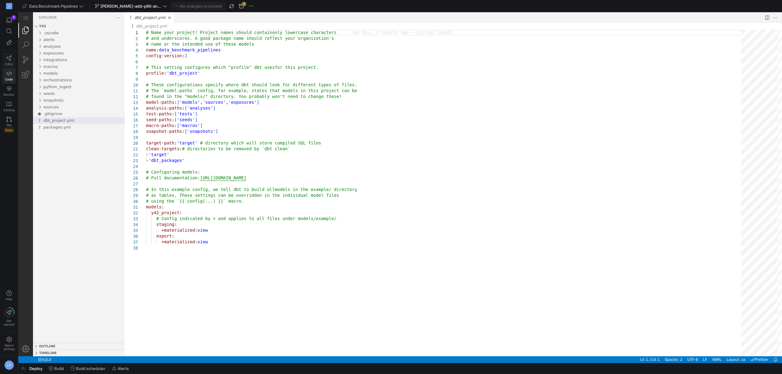
click at [7, 61] on link "Editor" at bounding box center [8, 60] width 13 height 15
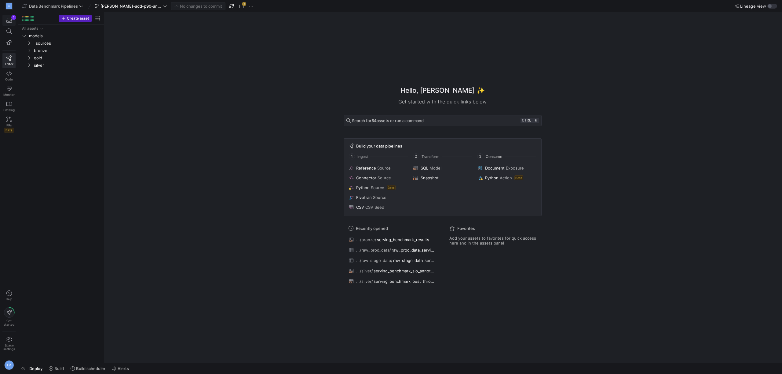
click at [9, 20] on icon "button" at bounding box center [9, 20] width 6 height 6
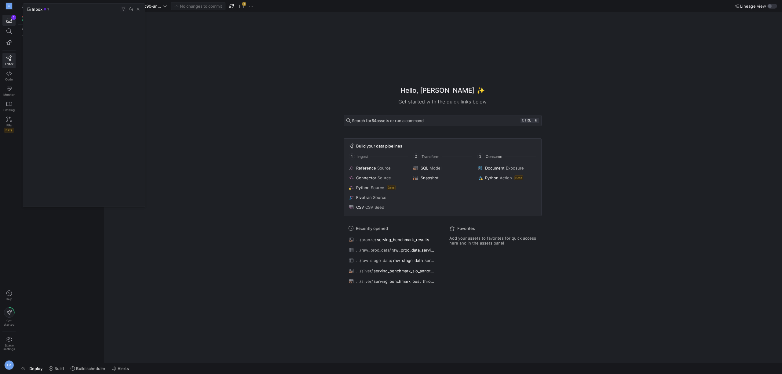
click at [349, 99] on div at bounding box center [391, 187] width 782 height 374
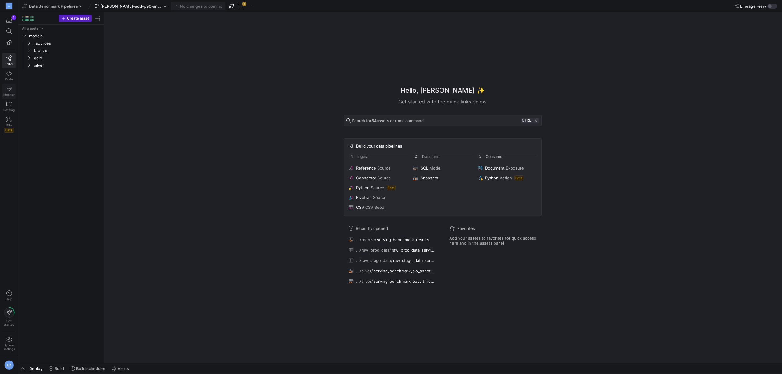
click at [9, 93] on span "Monitor" at bounding box center [8, 95] width 11 height 4
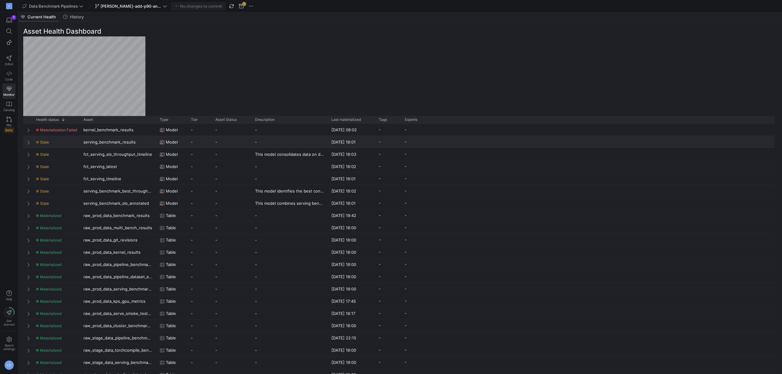
click at [57, 140] on div "Stale" at bounding box center [56, 142] width 40 height 12
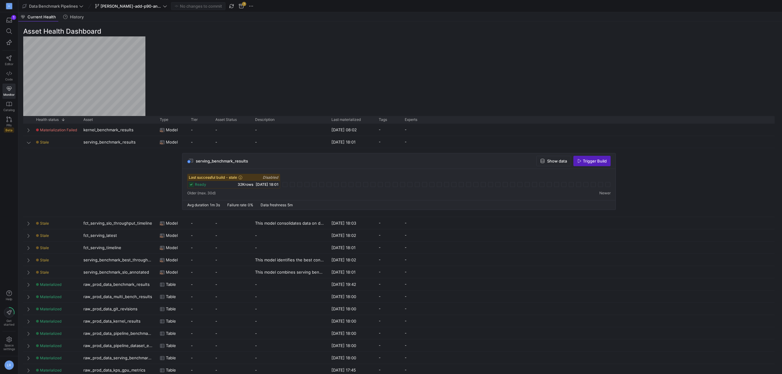
click at [242, 178] on icon at bounding box center [241, 177] width 4 height 4
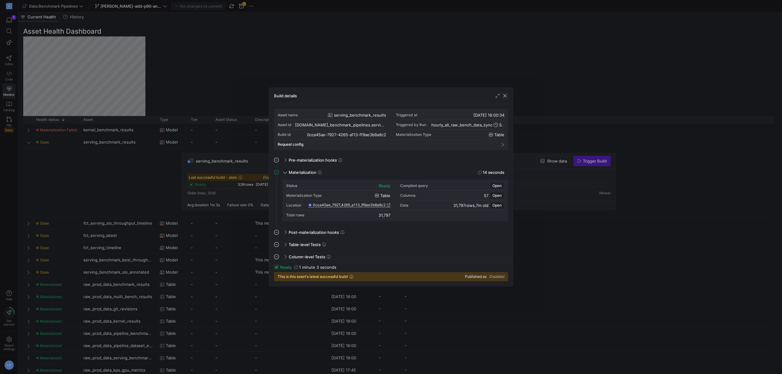
click at [507, 96] on span "button" at bounding box center [505, 96] width 6 height 6
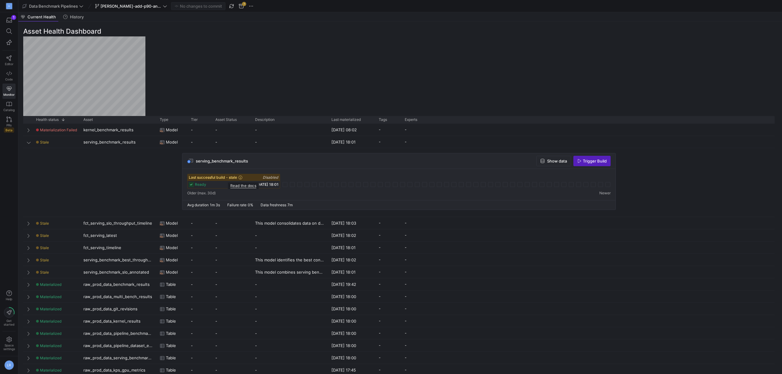
click at [243, 184] on link "Read the docs" at bounding box center [243, 185] width 26 height 5
click at [234, 6] on span "button" at bounding box center [231, 5] width 7 height 7
click at [605, 160] on span "Trigger Build" at bounding box center [595, 160] width 24 height 5
click at [12, 23] on span "button" at bounding box center [9, 20] width 13 height 10
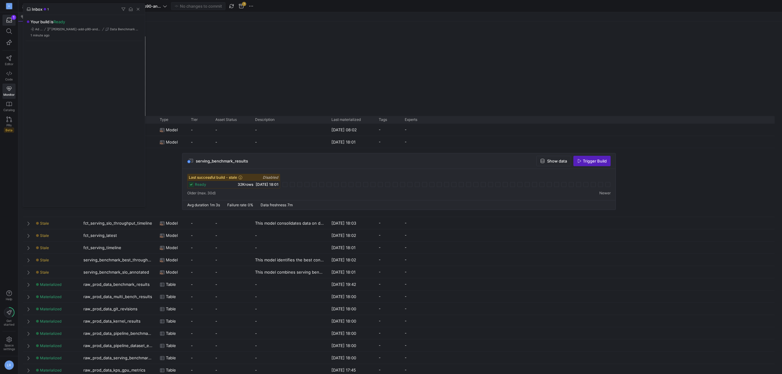
click at [12, 67] on div at bounding box center [391, 187] width 782 height 374
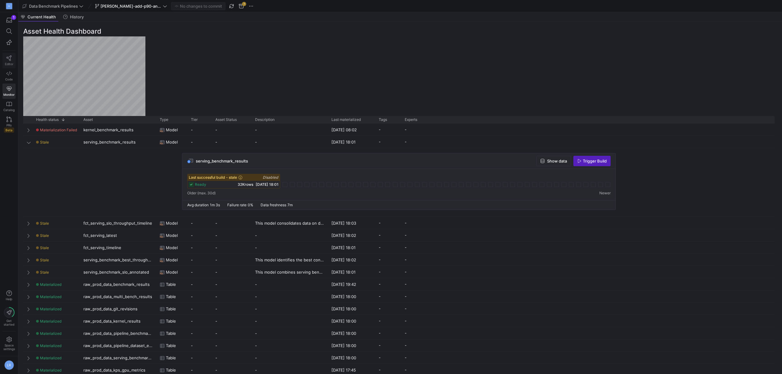
click at [10, 60] on icon at bounding box center [9, 58] width 6 height 6
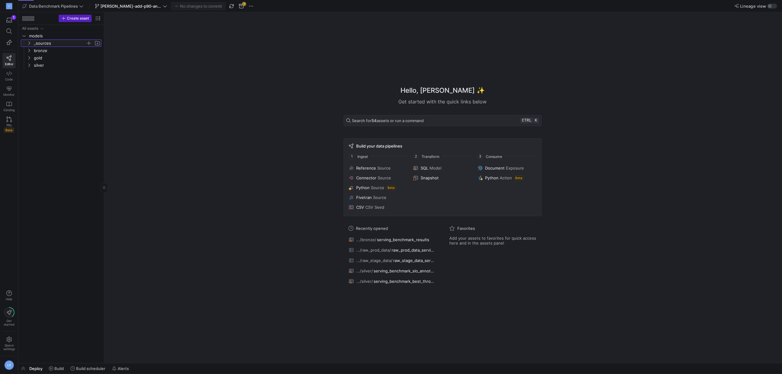
click at [46, 45] on span "_sources" at bounding box center [60, 43] width 52 height 7
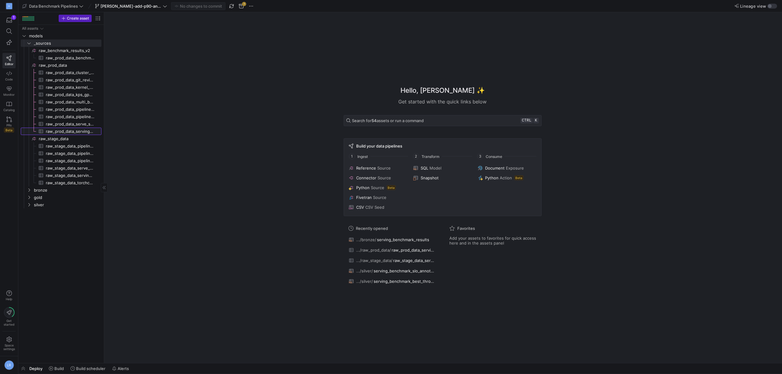
click at [73, 132] on span "raw_prod_data_serving_benchmark_results​​​​​​​​​" at bounding box center [70, 131] width 49 height 7
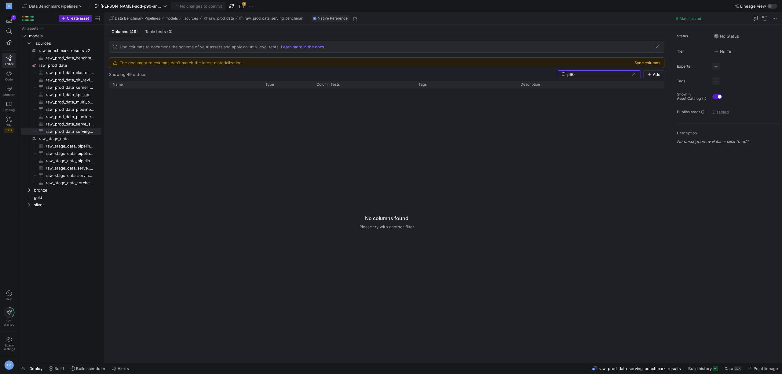
type input "p90"
click at [640, 64] on button "Sync columns" at bounding box center [648, 62] width 26 height 5
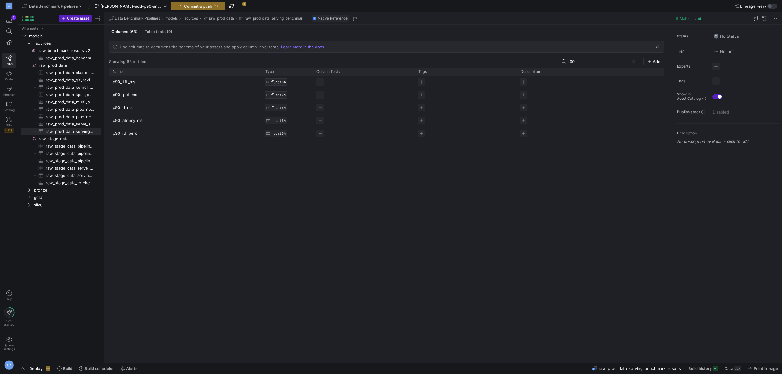
click at [197, 201] on div "p90_ttft_ms FLOAT64 p90_tpot_ms FLOAT64 p90_itl_ms FLOAT64 p90_latency_ms FLOAT…" at bounding box center [387, 216] width 556 height 282
click at [602, 59] on div "p90" at bounding box center [599, 61] width 62 height 7
click at [585, 63] on input "p90" at bounding box center [599, 61] width 62 height 5
click at [585, 62] on input "p90" at bounding box center [599, 61] width 62 height 5
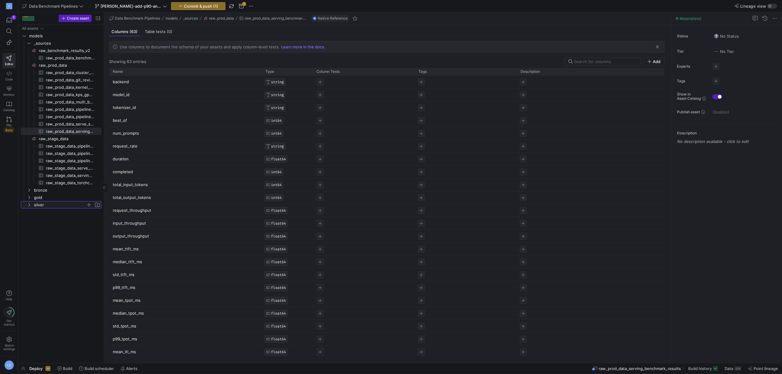
click at [47, 203] on span "silver" at bounding box center [60, 204] width 52 height 7
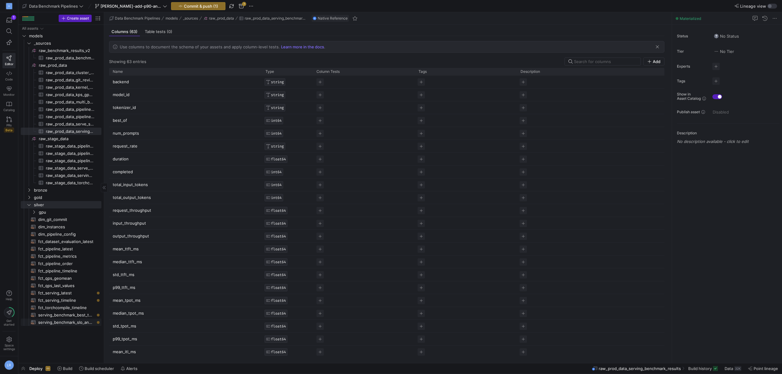
click at [63, 320] on span "serving_benchmark_slo_annotated​​​​​​​​​​" at bounding box center [66, 321] width 56 height 7
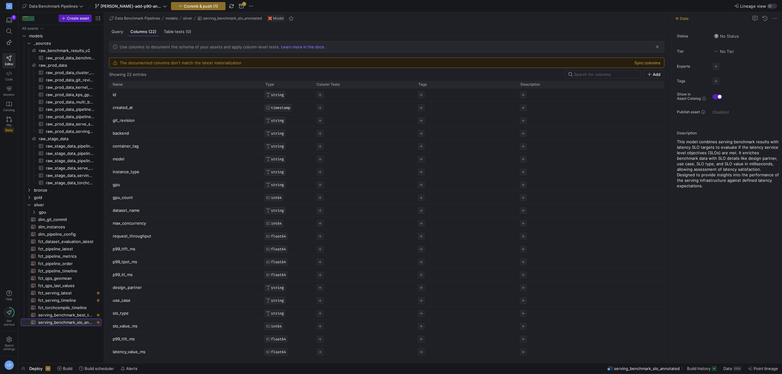
scroll to position [13, 0]
click at [654, 61] on button "Sync columns" at bounding box center [648, 62] width 26 height 5
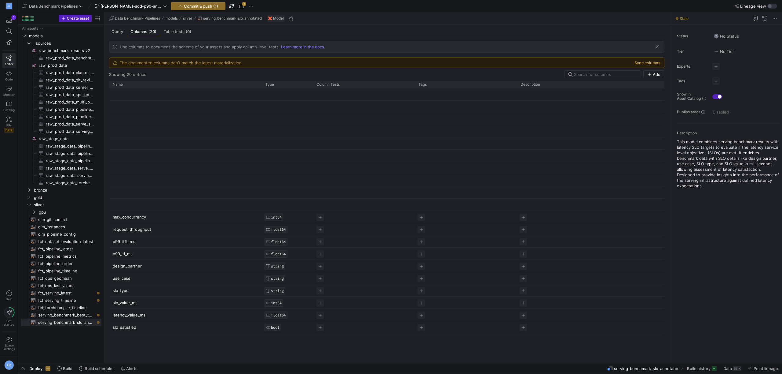
scroll to position [0, 0]
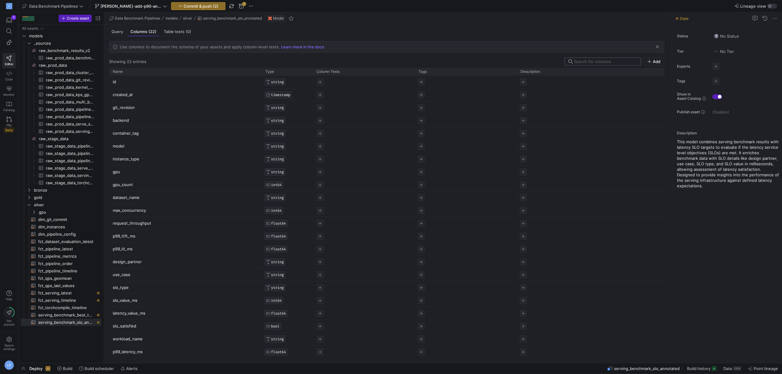
click at [598, 62] on input at bounding box center [605, 61] width 63 height 5
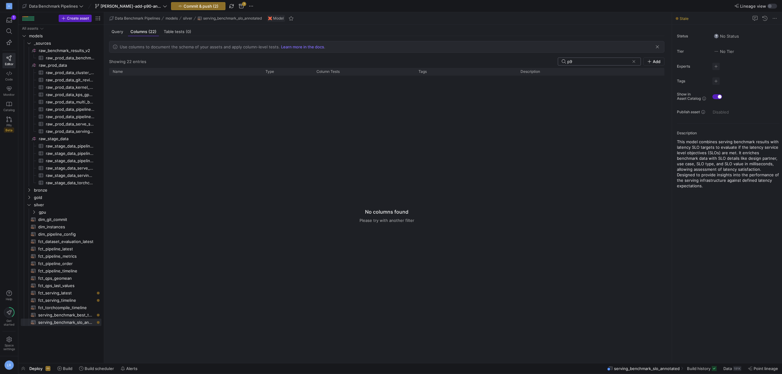
type input "p"
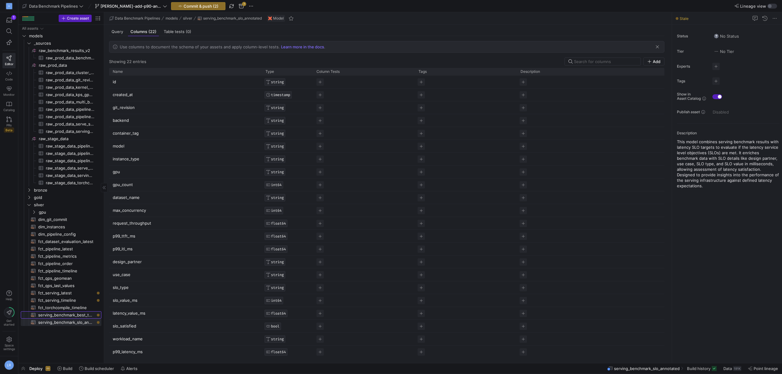
click at [53, 315] on span "serving_benchmark_best_throughput_per_slo​​​​​​​​​​" at bounding box center [66, 314] width 56 height 7
